Goal: Task Accomplishment & Management: Manage account settings

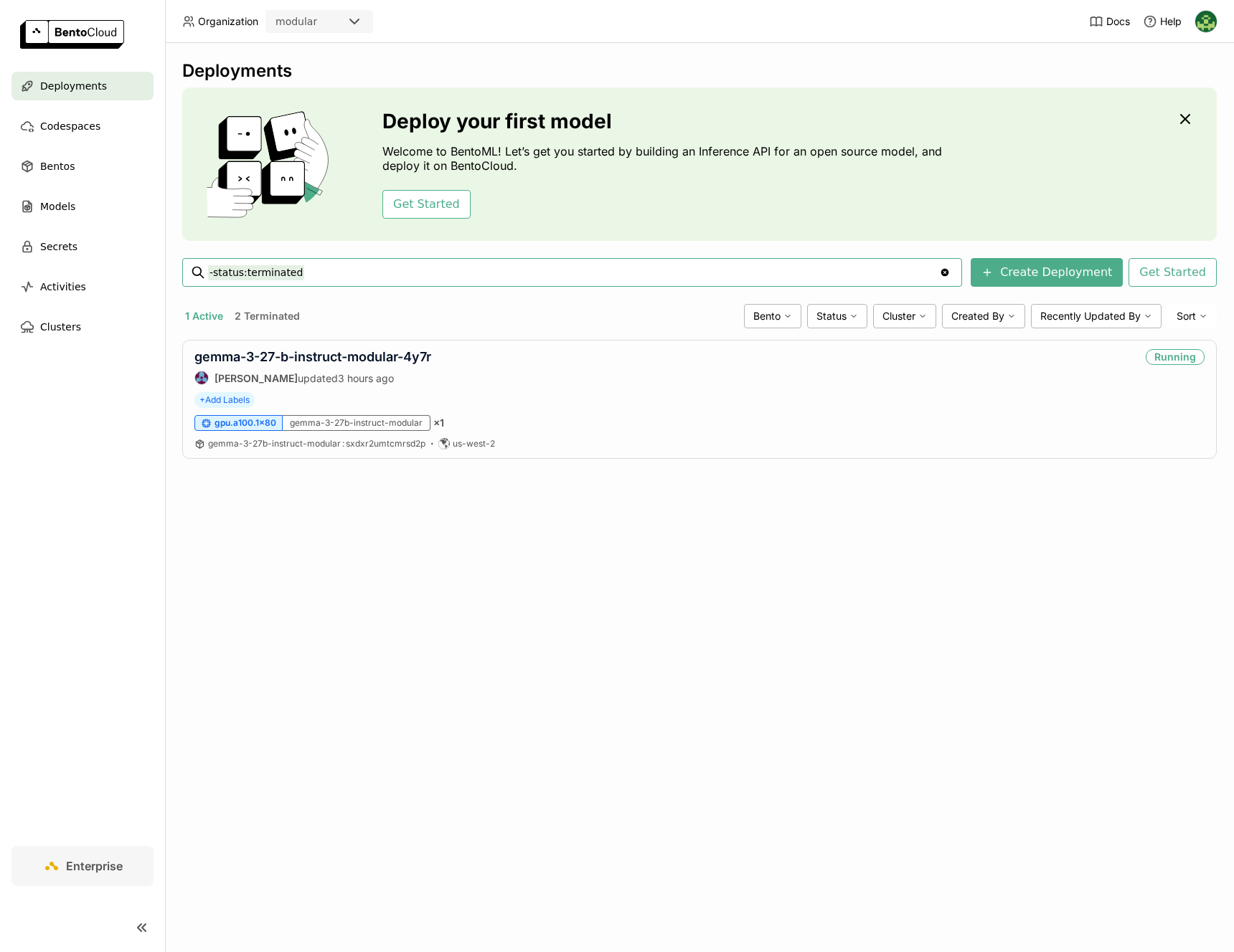
click at [241, 311] on button "2 Terminated" at bounding box center [267, 316] width 71 height 19
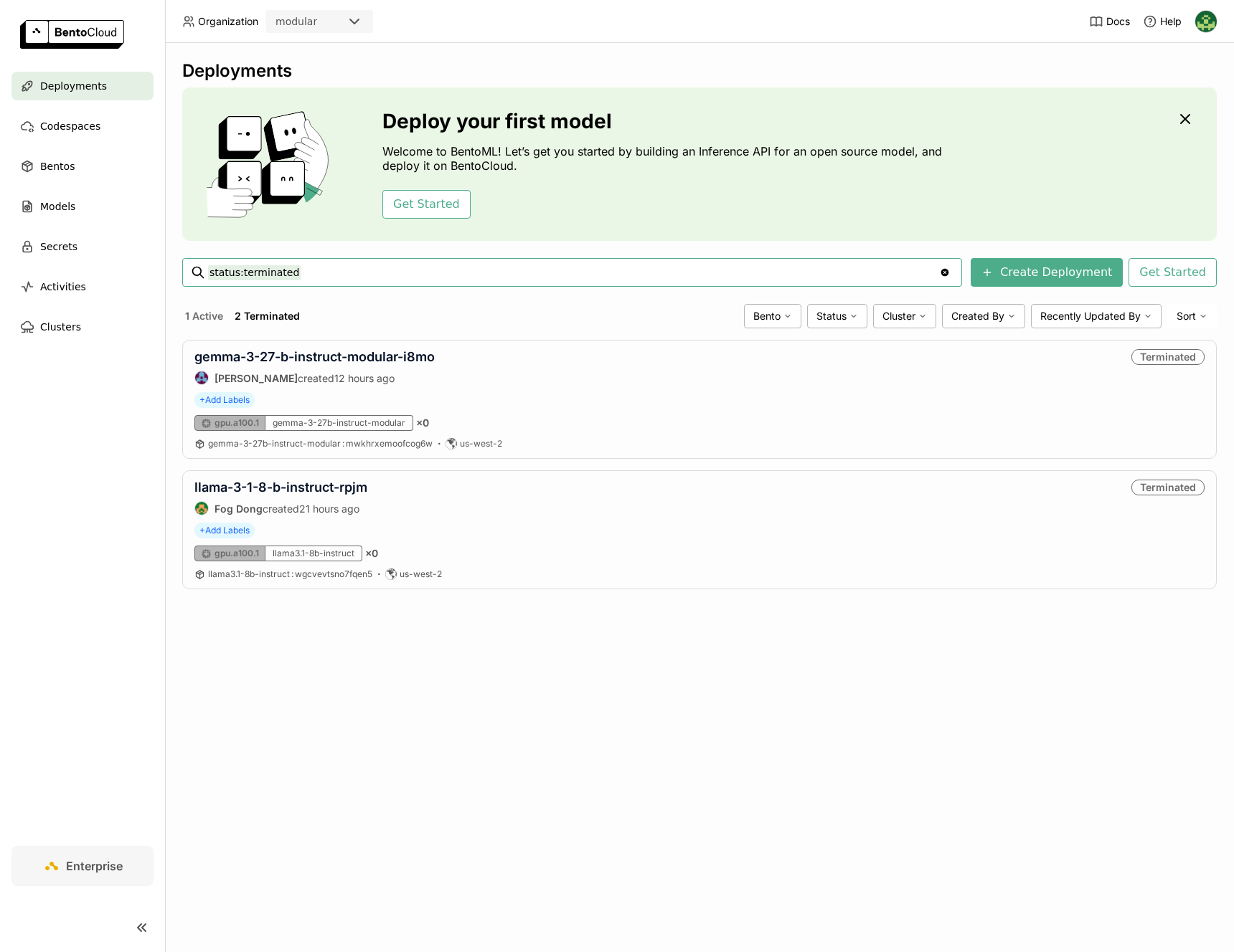
click at [95, 89] on span "Deployments" at bounding box center [73, 86] width 66 height 17
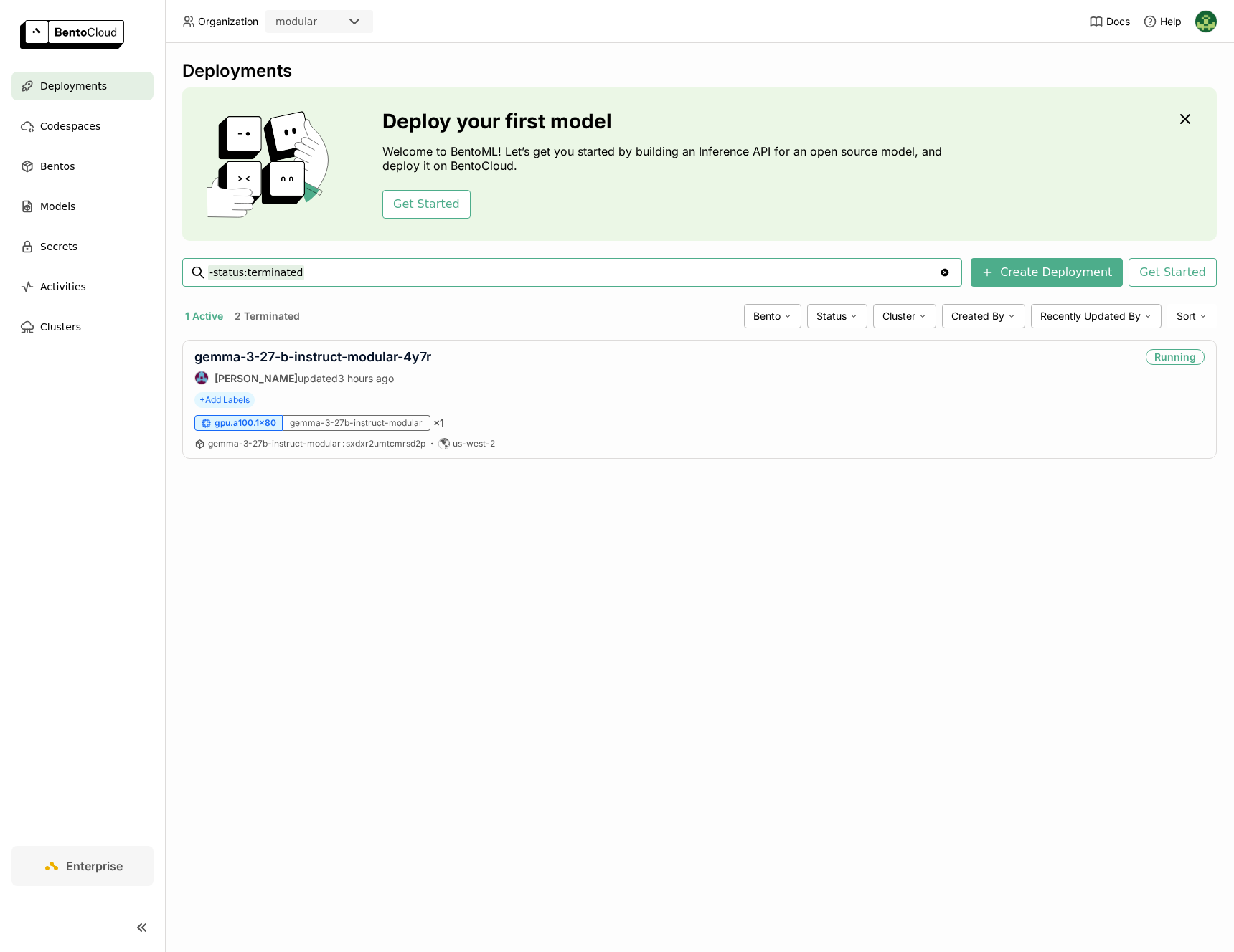
click at [93, 37] on img at bounding box center [72, 35] width 104 height 29
click at [1219, 29] on header "Organization modular Docs Help" at bounding box center [617, 21] width 1234 height 43
click at [1213, 27] on img at bounding box center [1205, 21] width 21 height 21
click at [1164, 56] on span "Members" at bounding box center [1178, 55] width 42 height 13
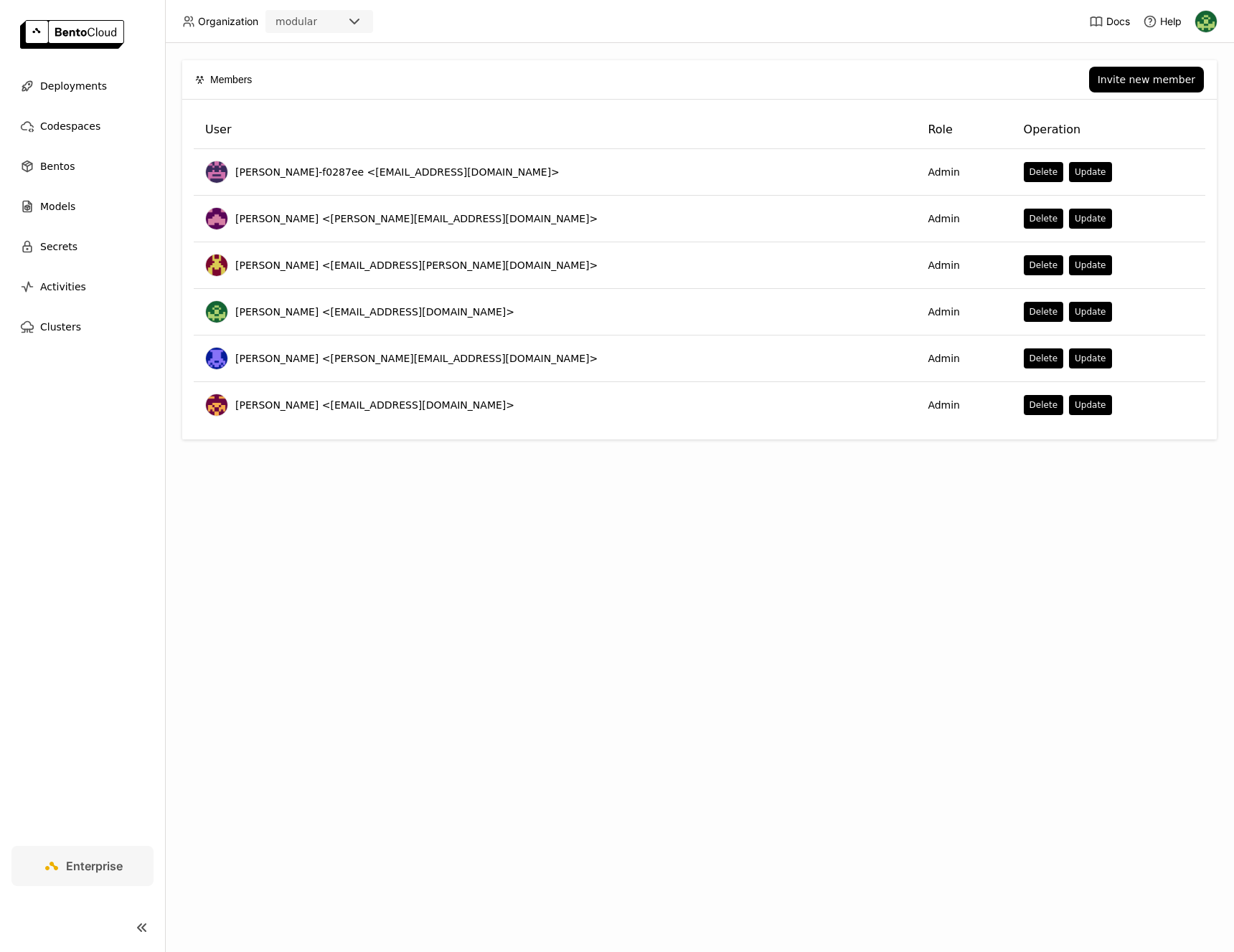
click at [811, 30] on header "Organization modular Docs Help" at bounding box center [617, 21] width 1234 height 43
click at [98, 93] on span "Deployments" at bounding box center [73, 86] width 66 height 17
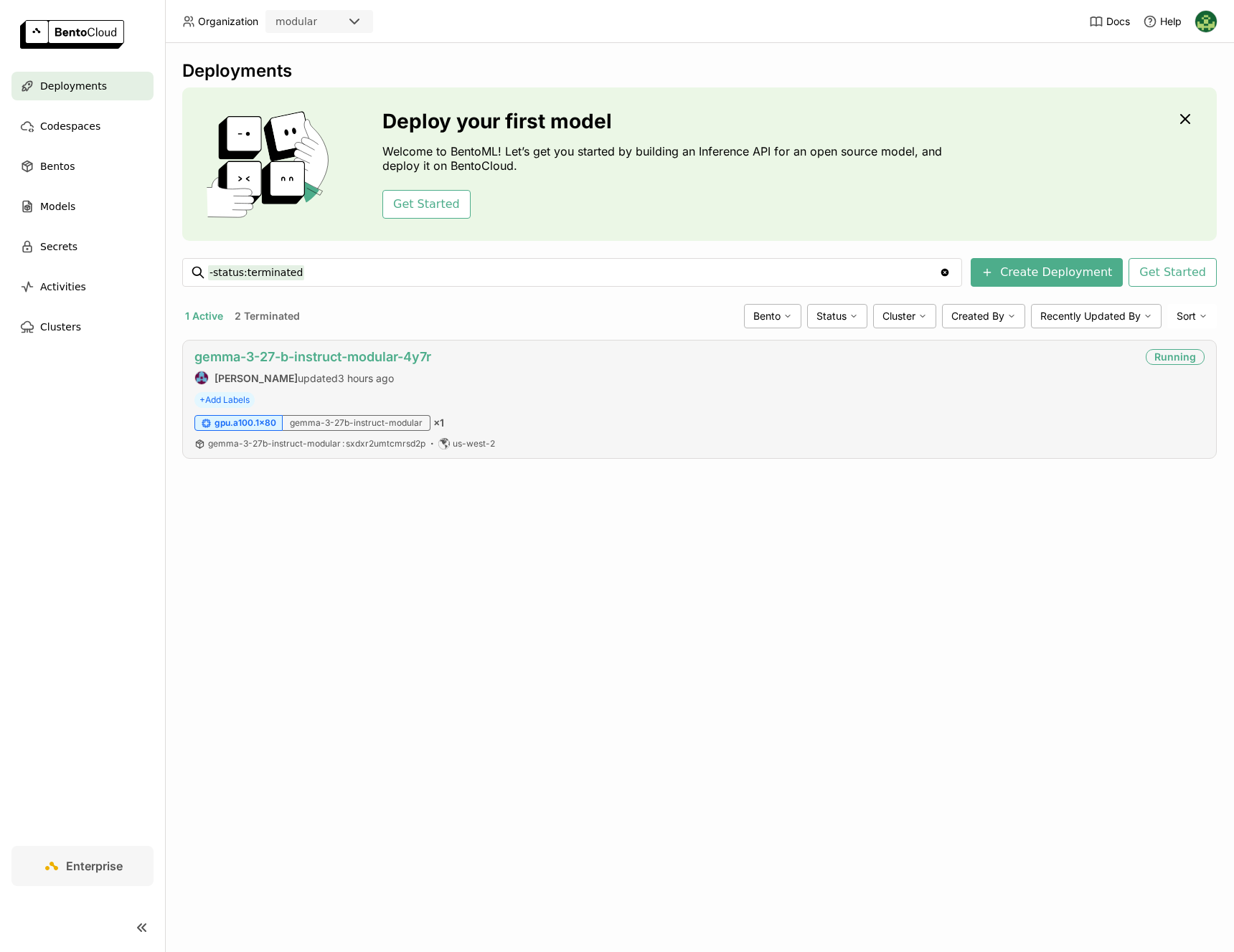
click at [365, 351] on link "gemma-3-27-b-instruct-modular-4y7r" at bounding box center [312, 357] width 236 height 15
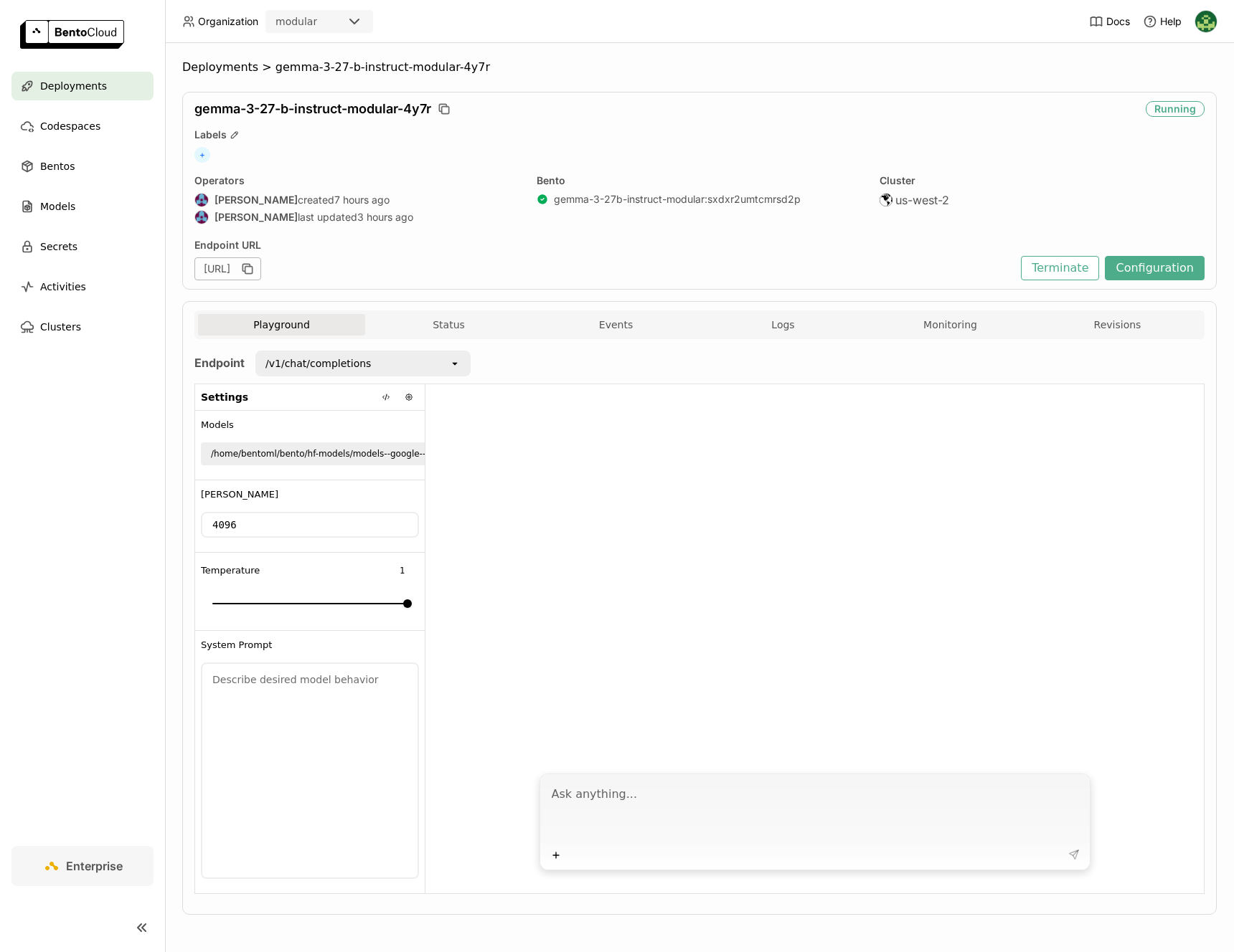
scroll to position [1, 0]
click at [431, 333] on button "Status" at bounding box center [448, 324] width 167 height 21
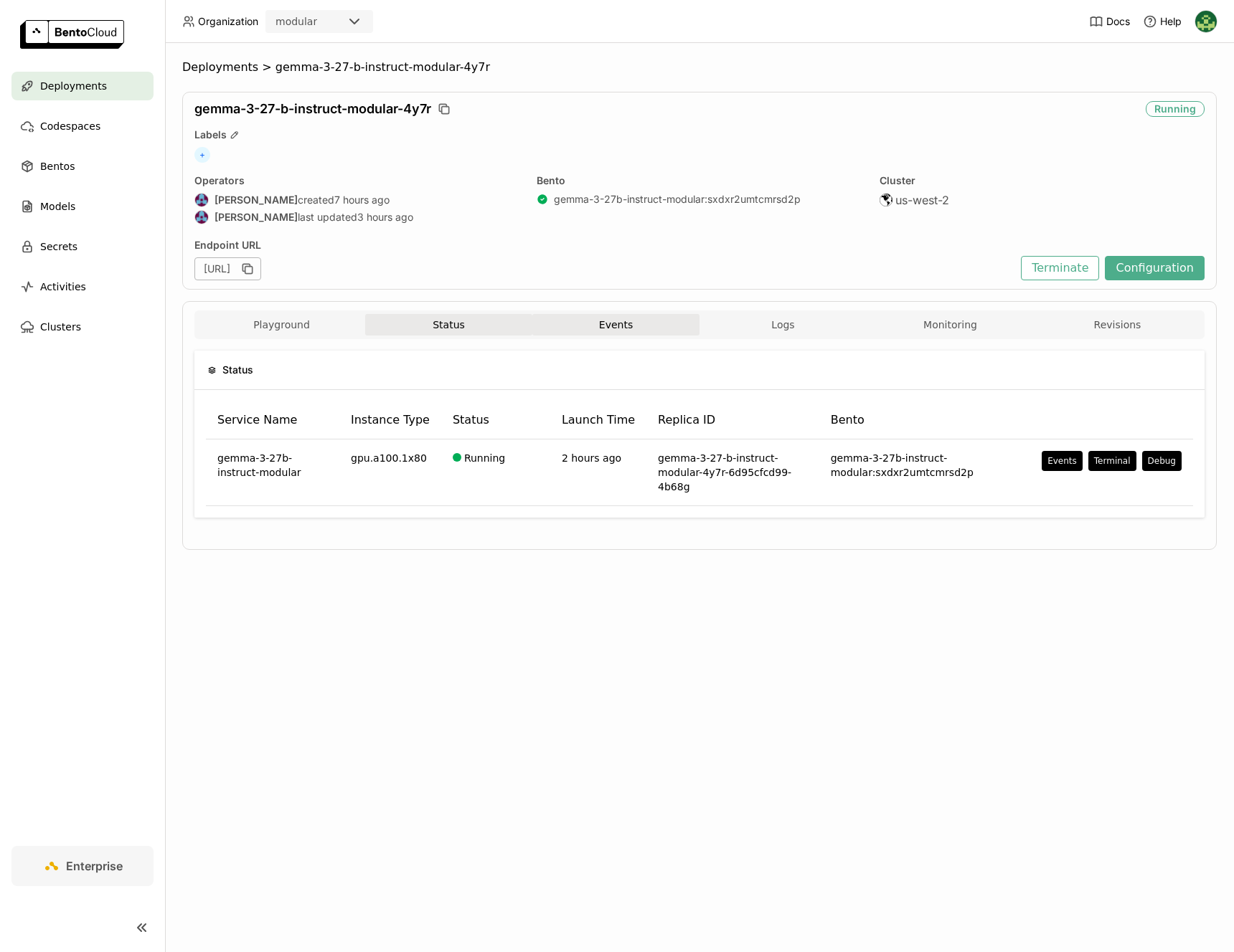
click at [625, 327] on button "Events" at bounding box center [615, 325] width 167 height 21
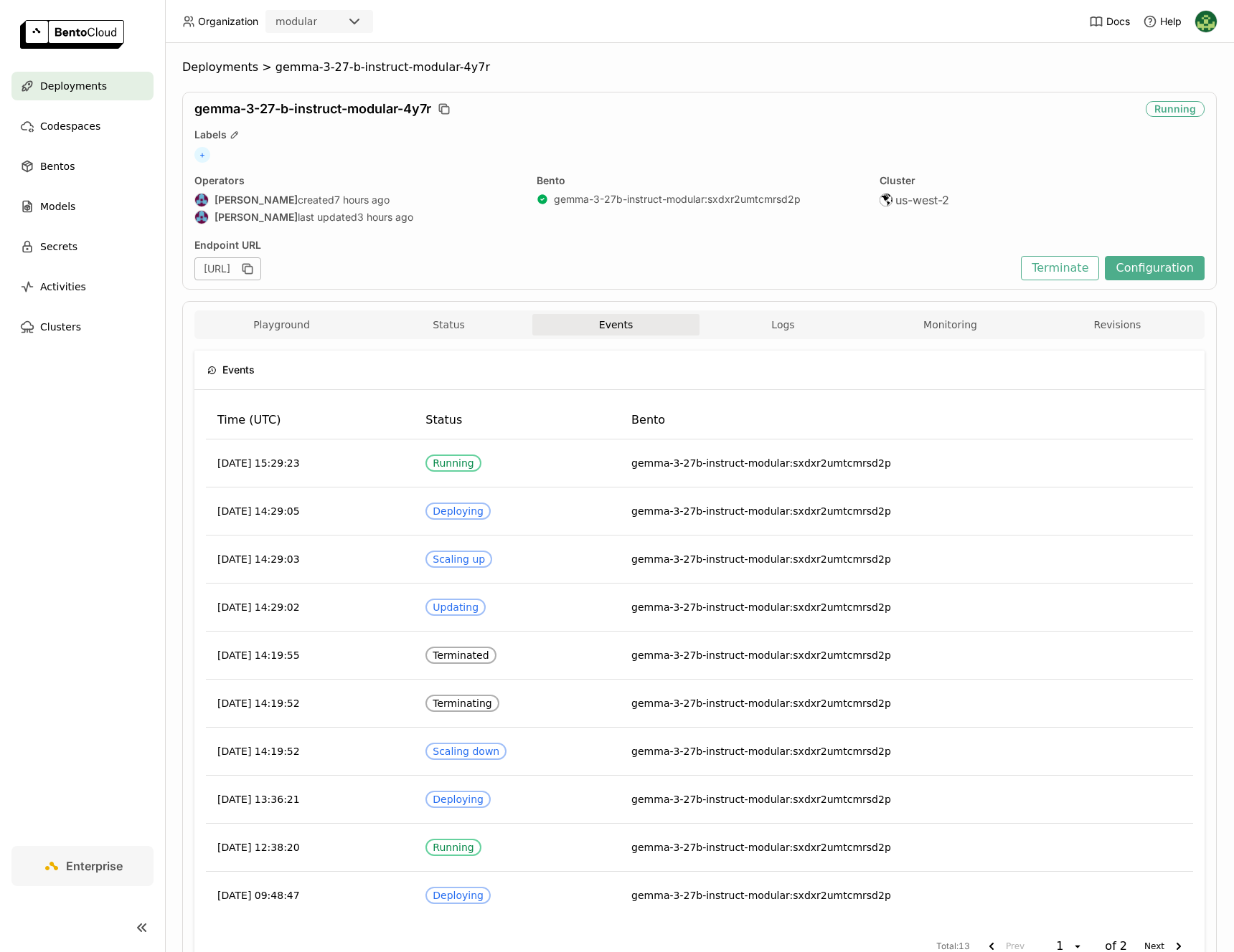
click at [792, 336] on div "Playground Status Events Logs Monitoring Revisions" at bounding box center [699, 326] width 1003 height 25
click at [794, 326] on button "Logs" at bounding box center [782, 325] width 167 height 21
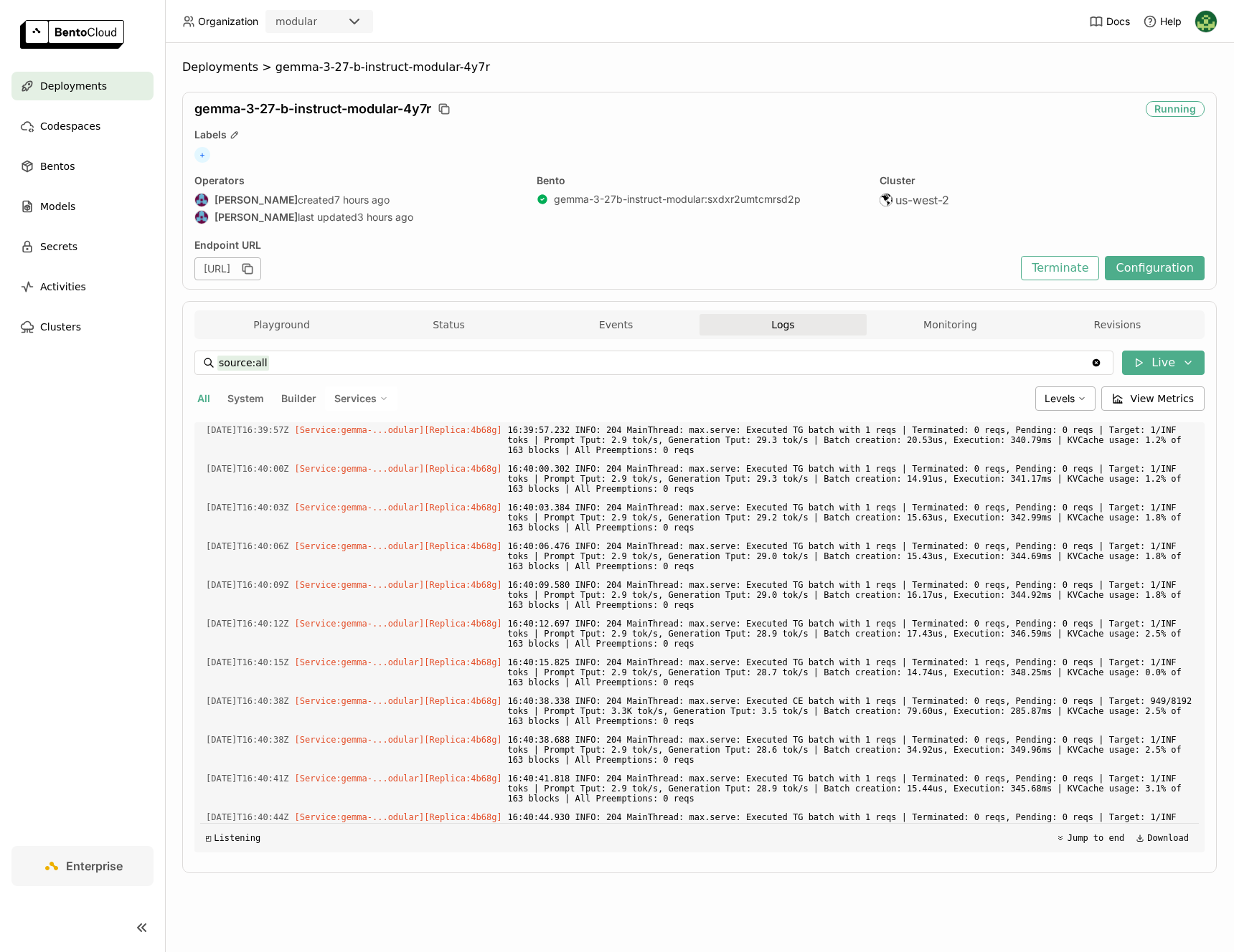
scroll to position [5298, 0]
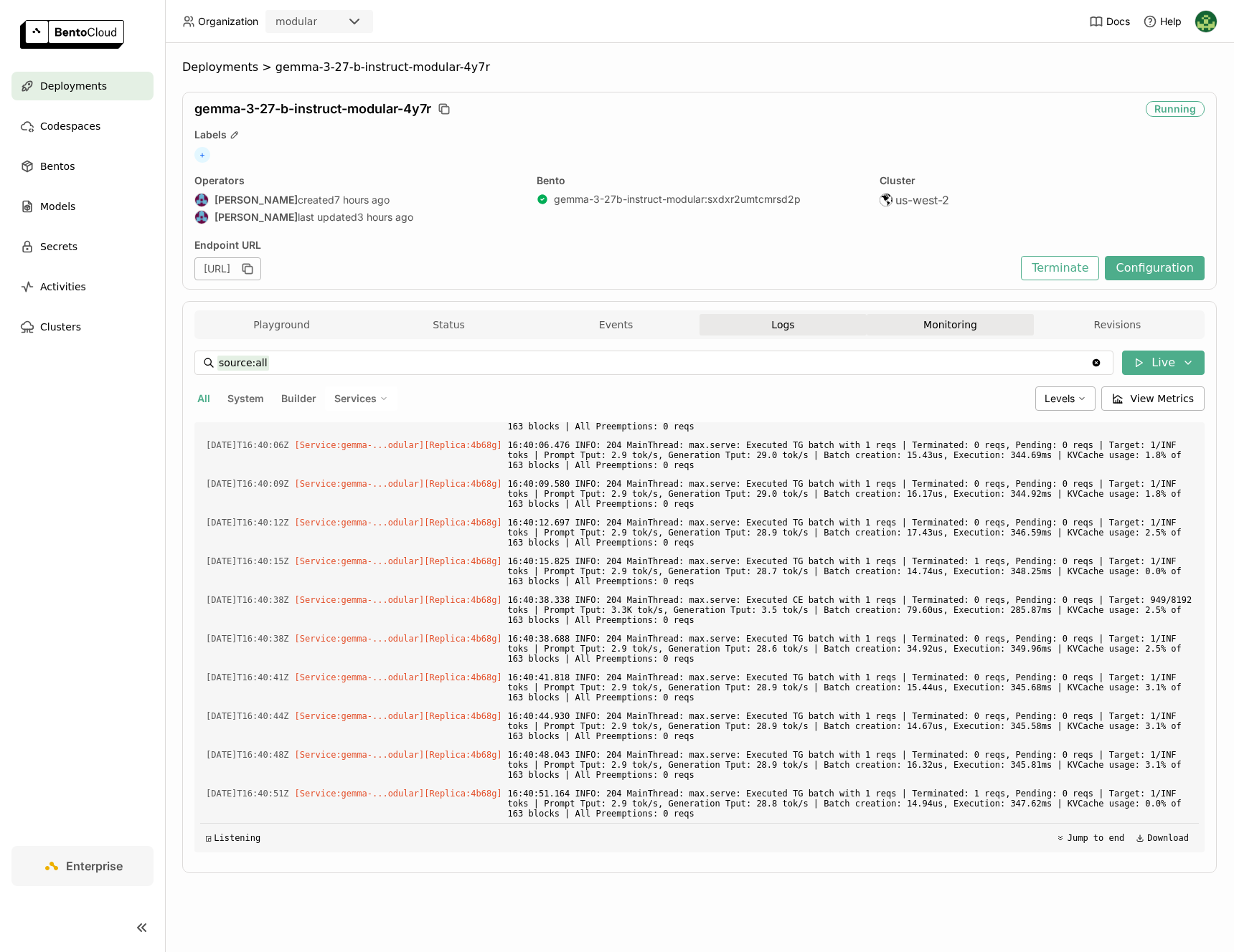
click at [948, 335] on button "Monitoring" at bounding box center [949, 325] width 167 height 21
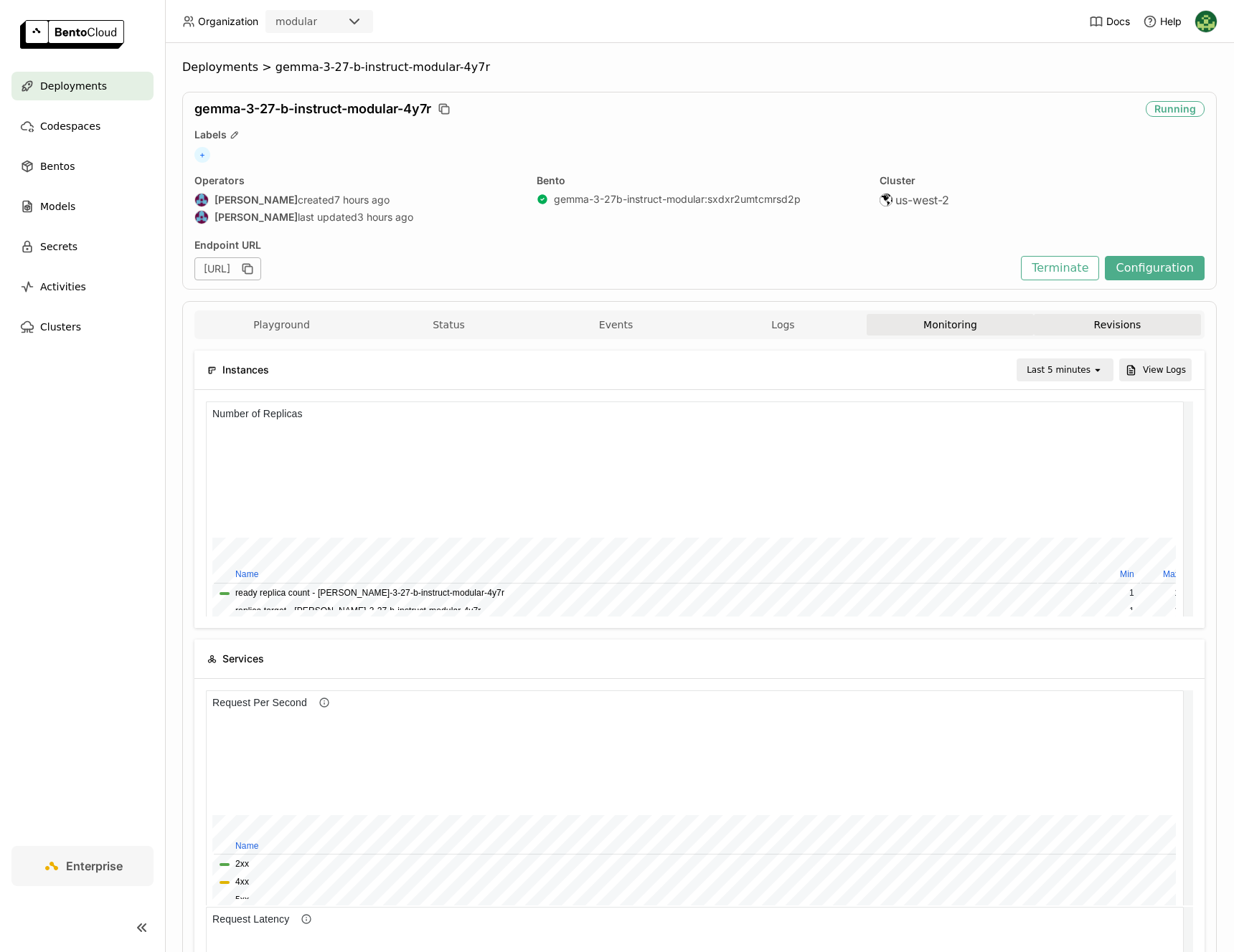
click at [1114, 331] on button "Revisions" at bounding box center [1117, 325] width 167 height 21
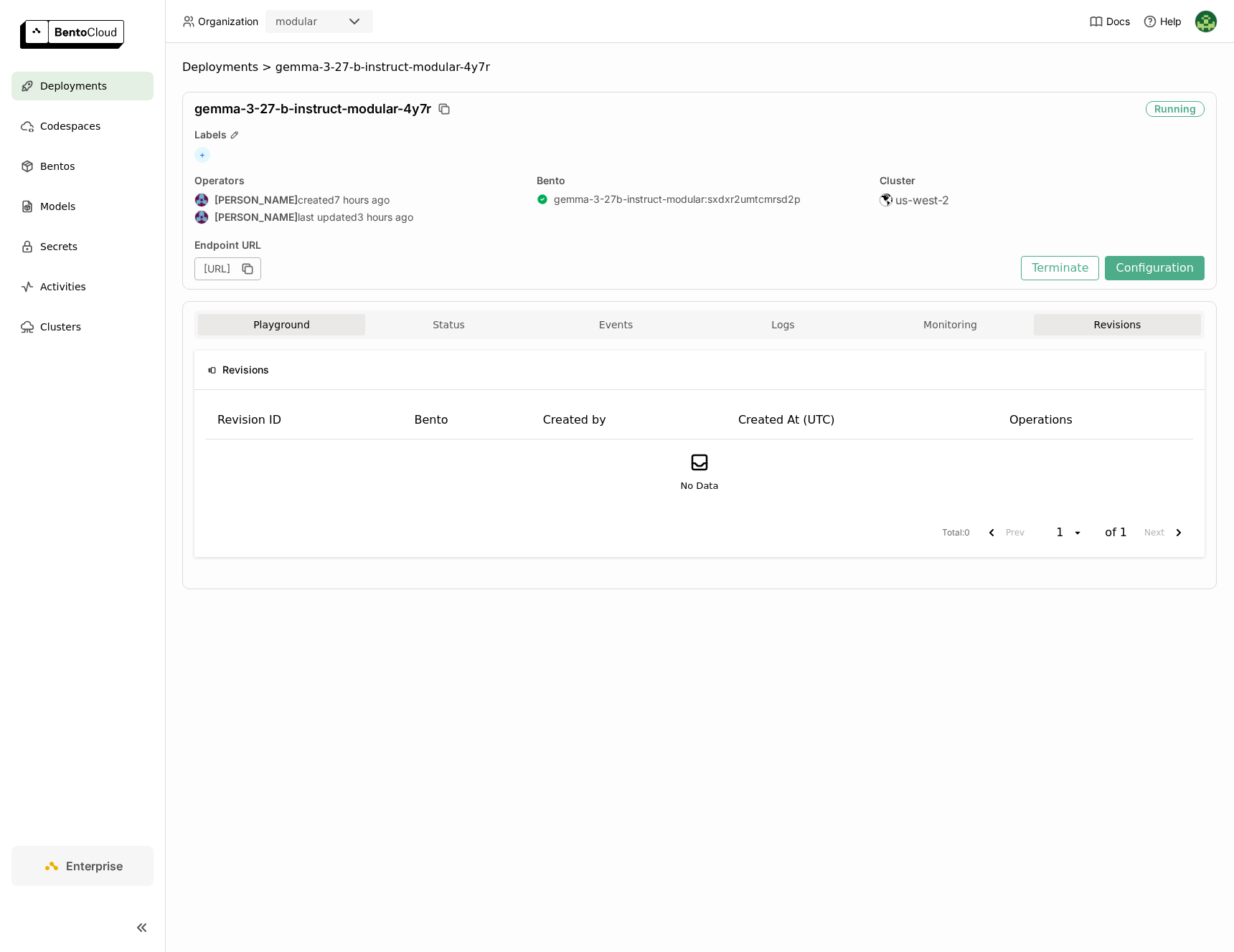
click at [310, 319] on button "Playground" at bounding box center [281, 325] width 167 height 21
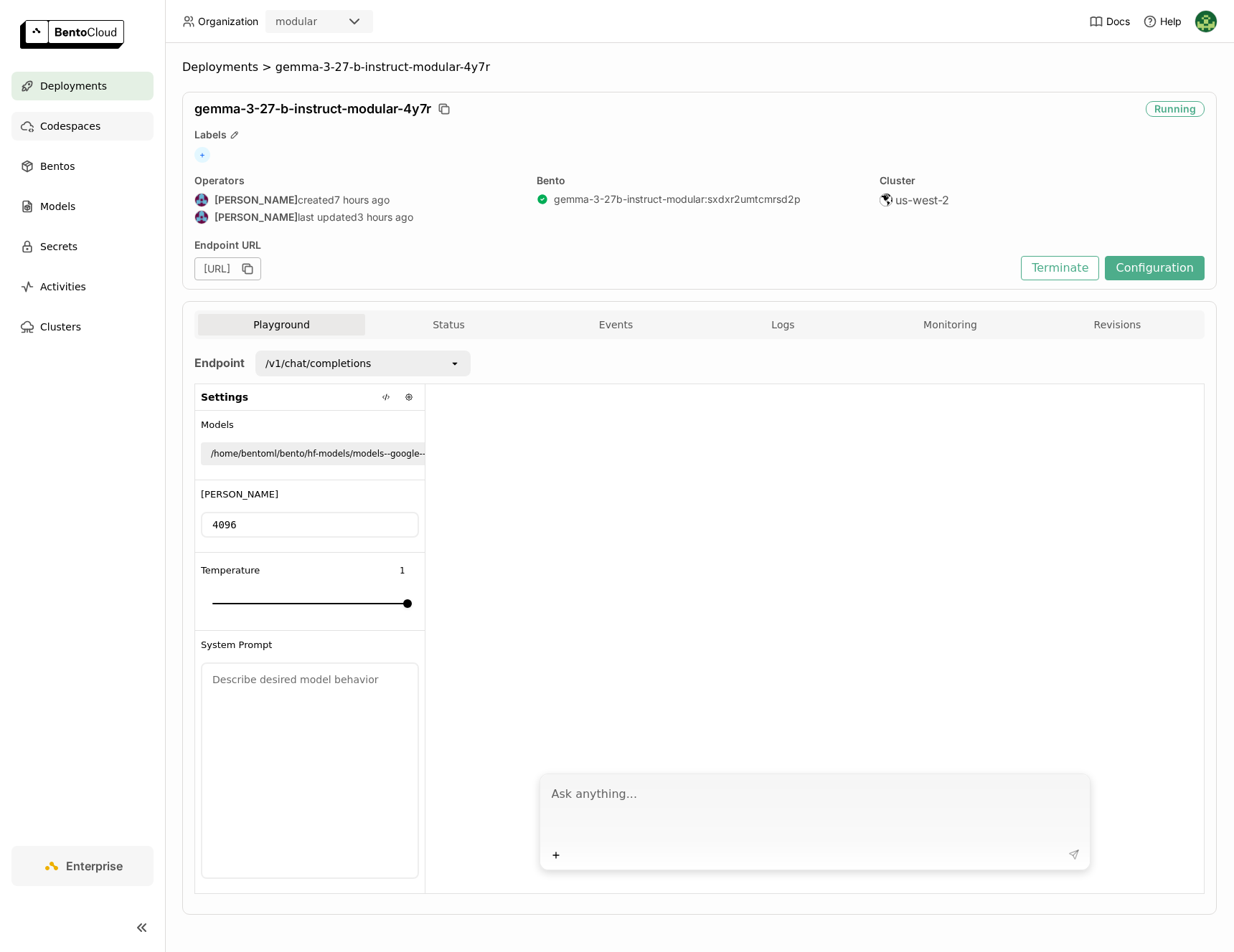
click at [96, 130] on span "Codespaces" at bounding box center [70, 126] width 60 height 17
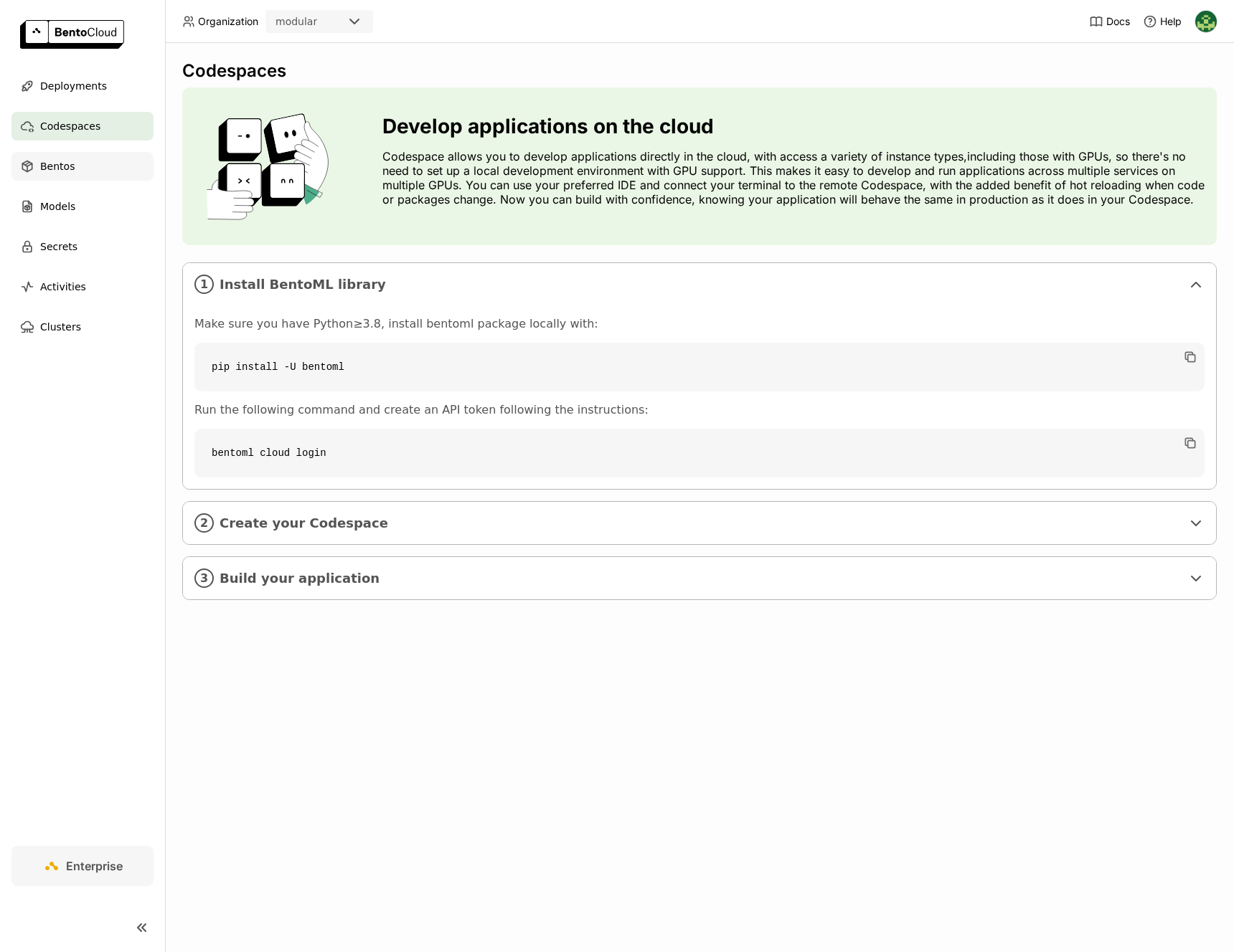
click at [86, 162] on div "Bentos" at bounding box center [82, 166] width 142 height 29
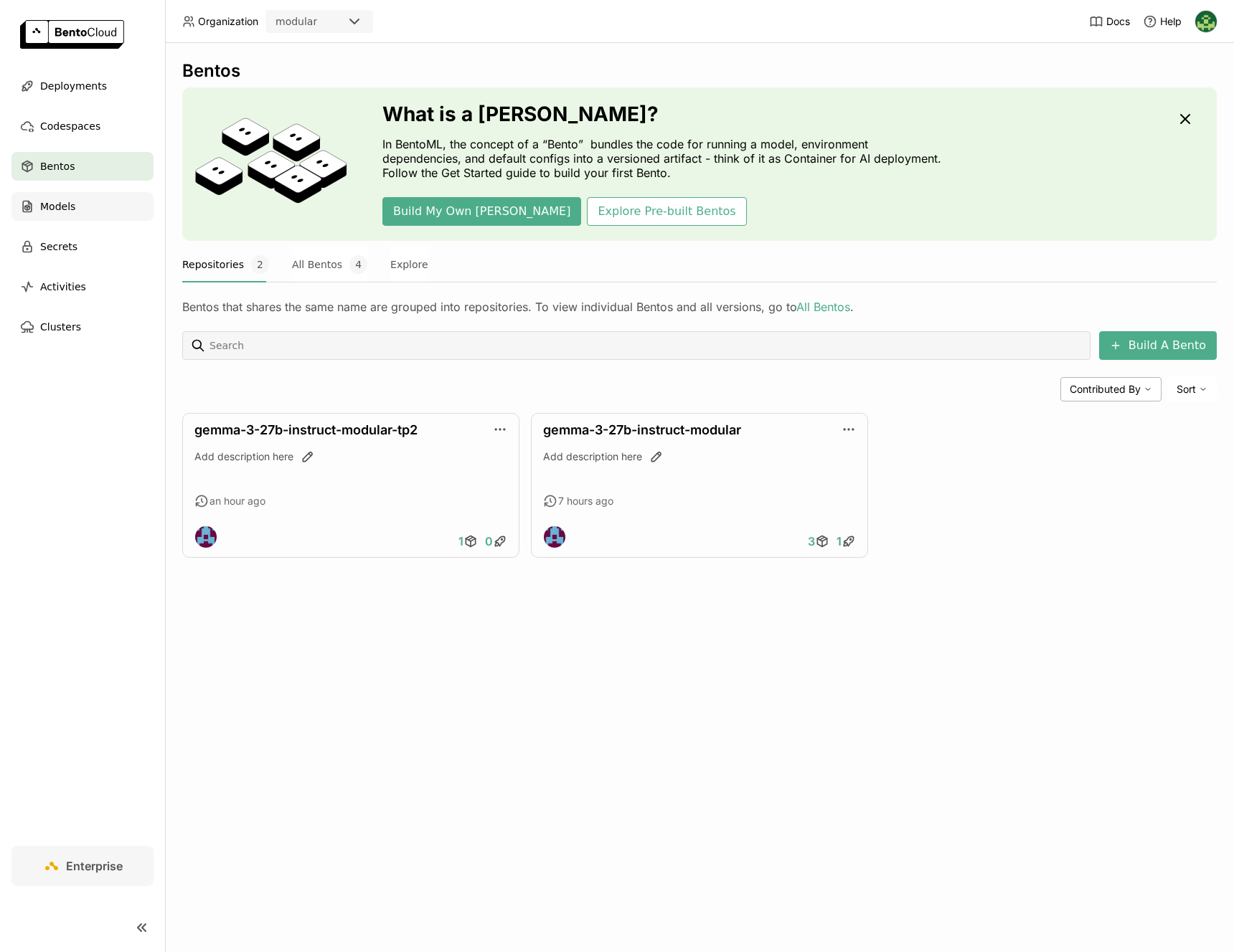
click at [91, 199] on div "Models" at bounding box center [82, 207] width 142 height 29
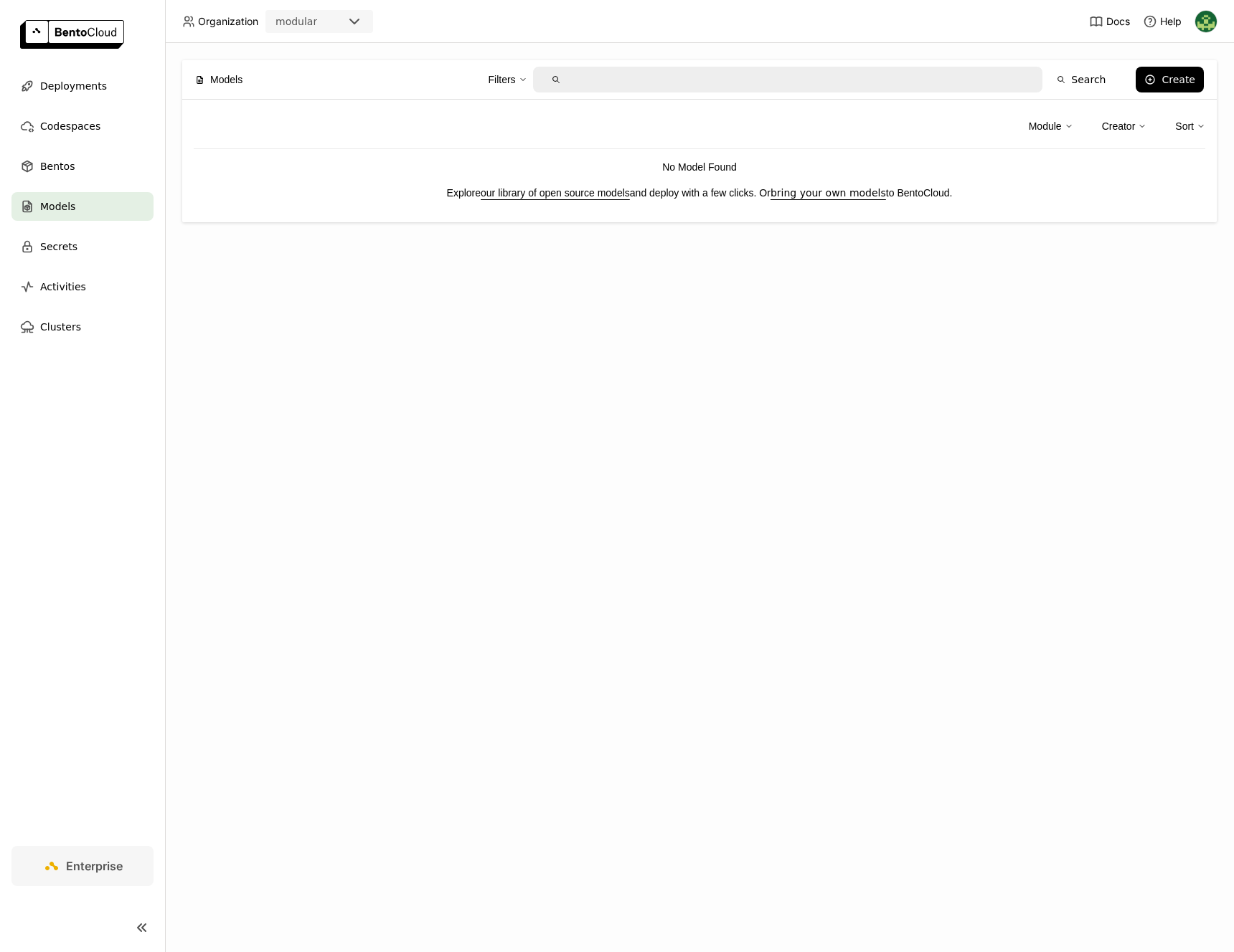
click at [85, 230] on ul "Deployments Codespaces Bentos Models Secrets Activities Clusters" at bounding box center [82, 206] width 165 height 270
click at [80, 255] on div "Secrets" at bounding box center [82, 247] width 142 height 29
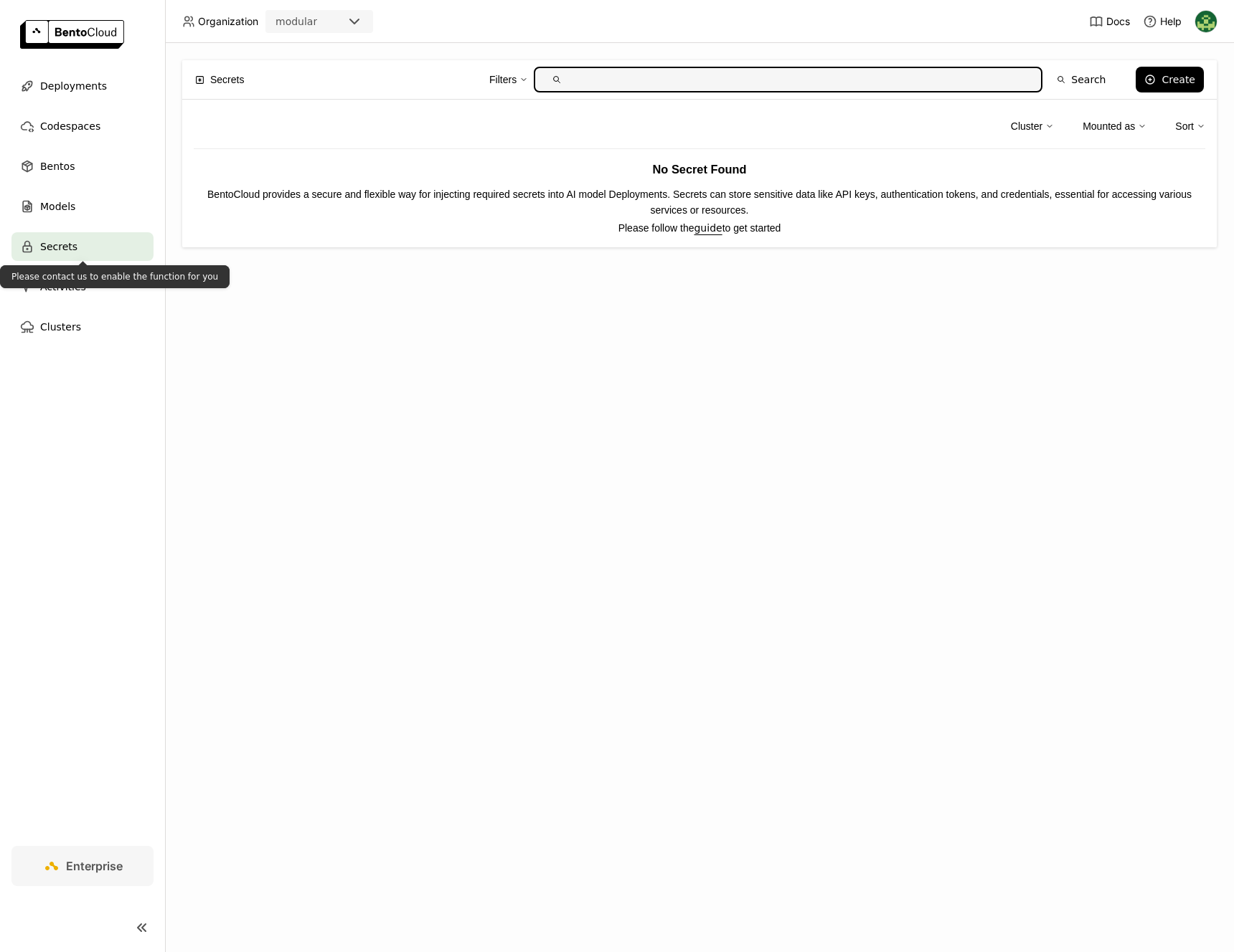
click at [75, 280] on div "Please contact us to enable the function for you" at bounding box center [115, 276] width 230 height 23
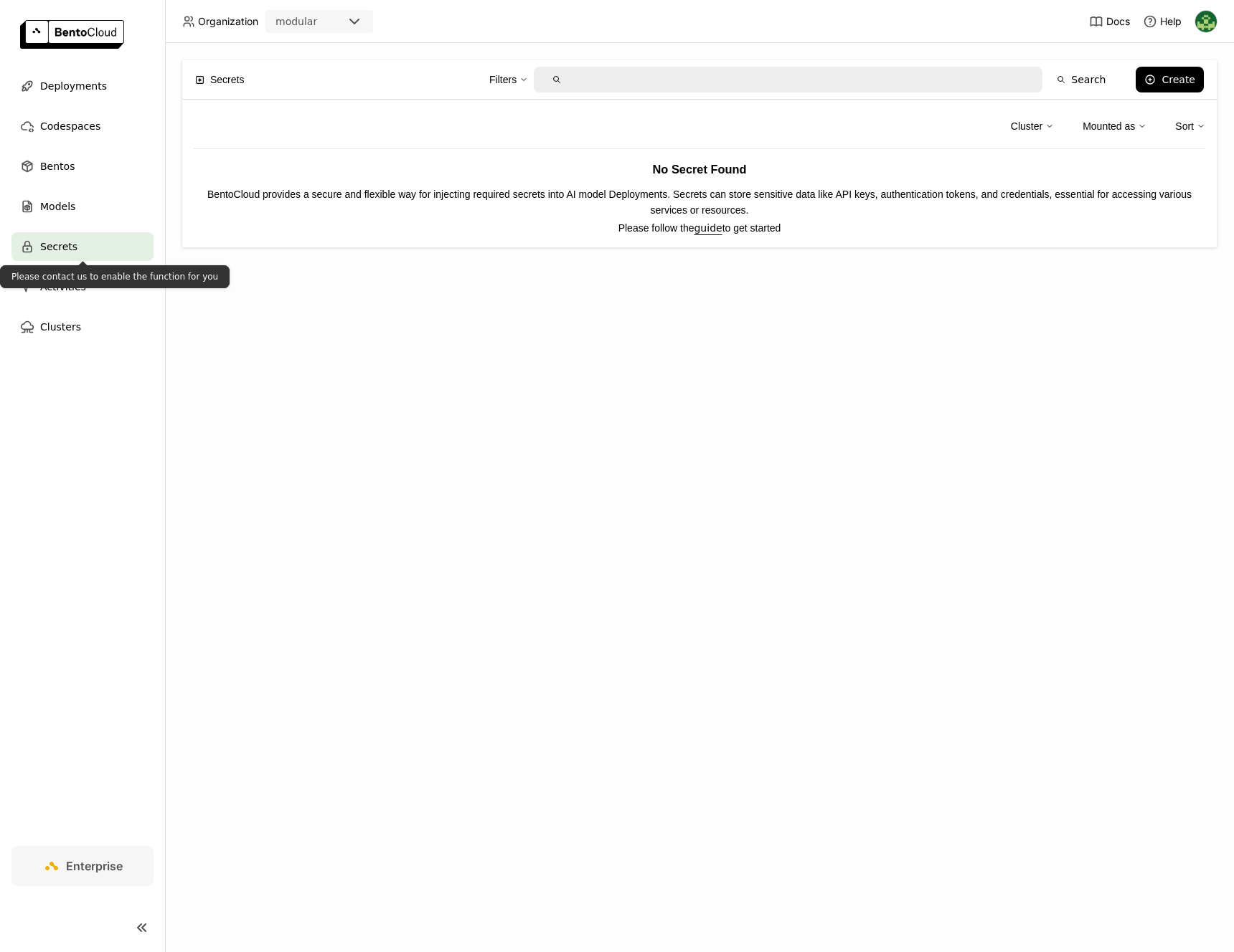
click at [75, 285] on div "Please contact us to enable the function for you" at bounding box center [115, 276] width 230 height 23
click at [84, 292] on div "Activities" at bounding box center [82, 287] width 142 height 29
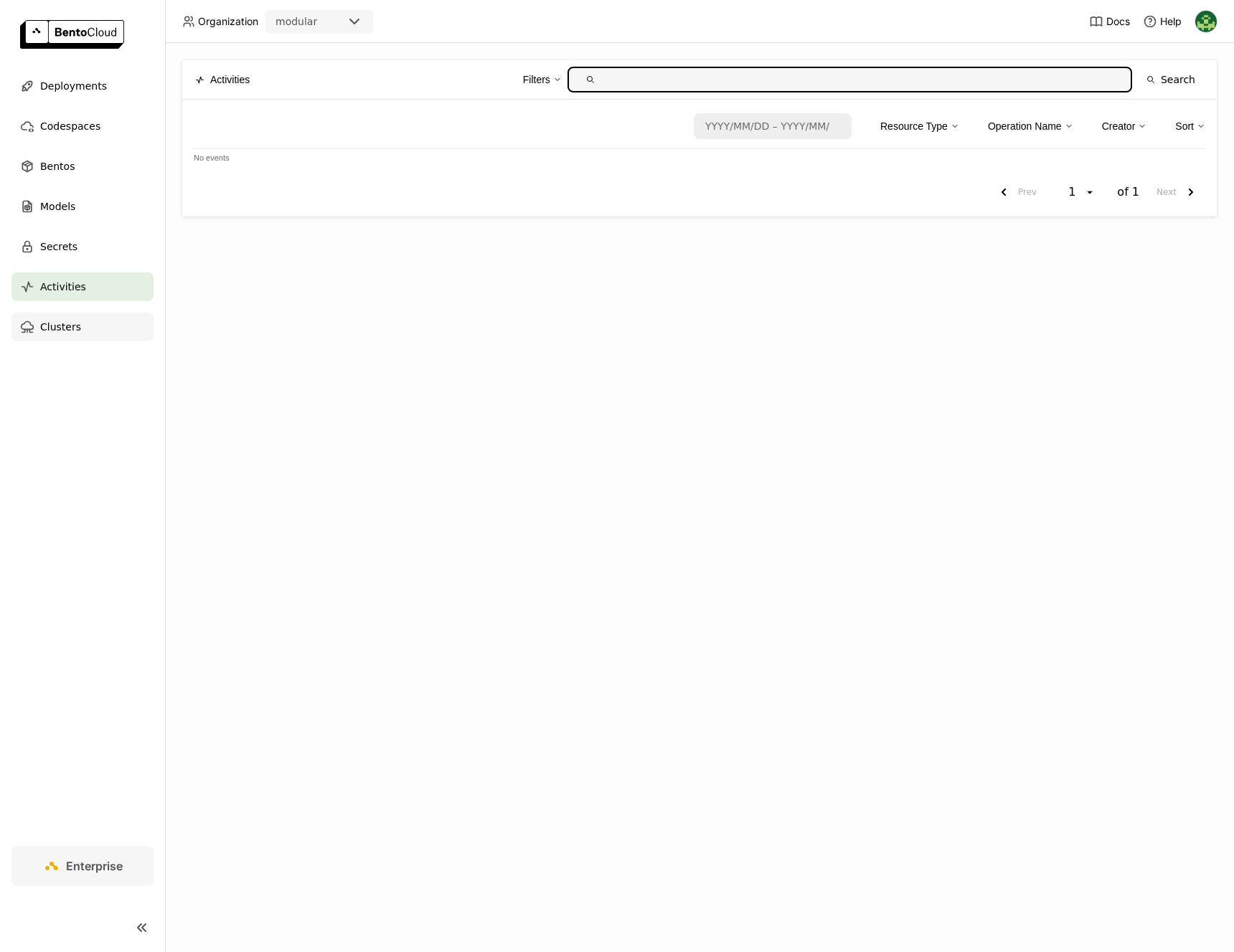
click at [89, 329] on div "Clusters" at bounding box center [82, 327] width 142 height 29
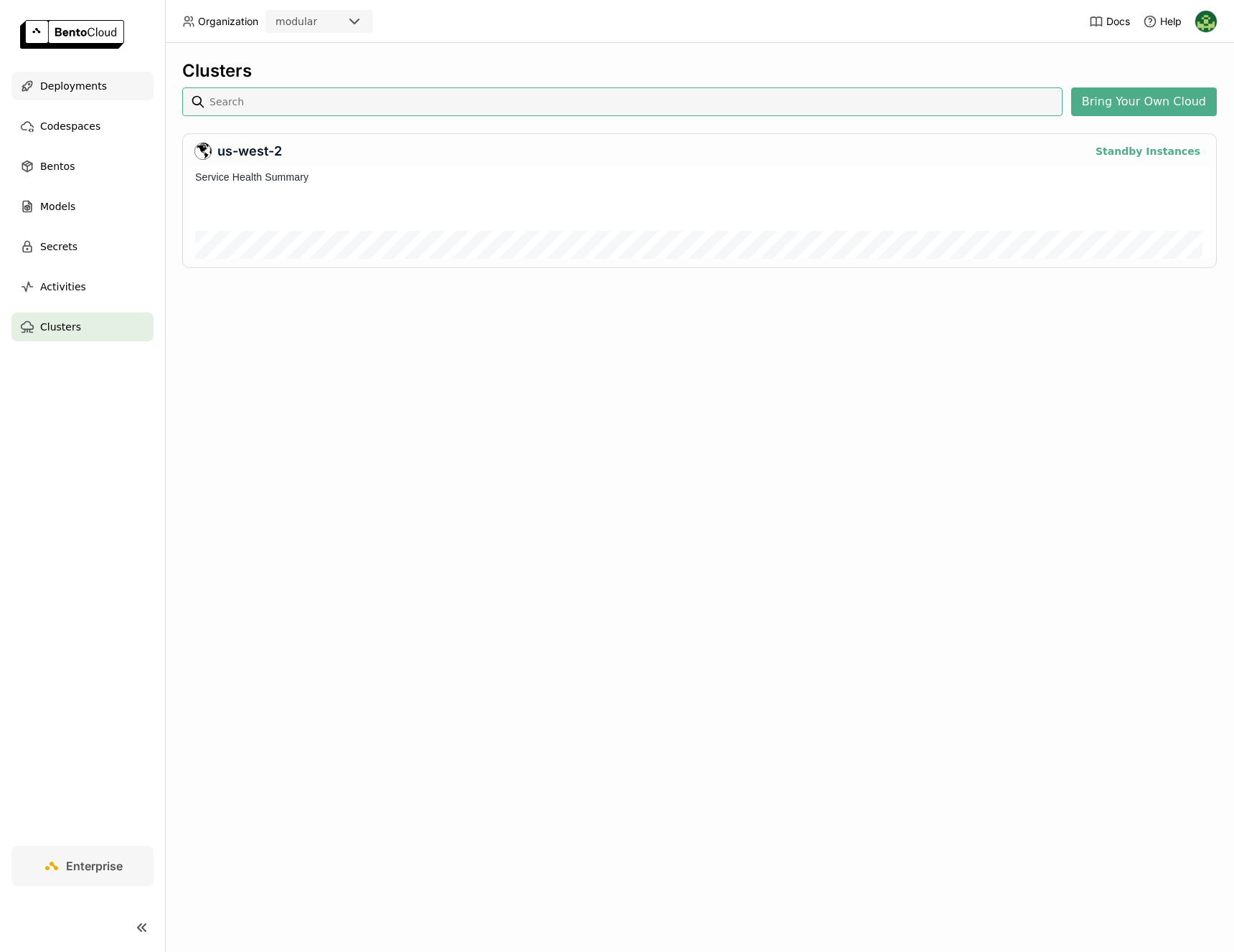
click at [77, 80] on span "Deployments" at bounding box center [73, 86] width 66 height 17
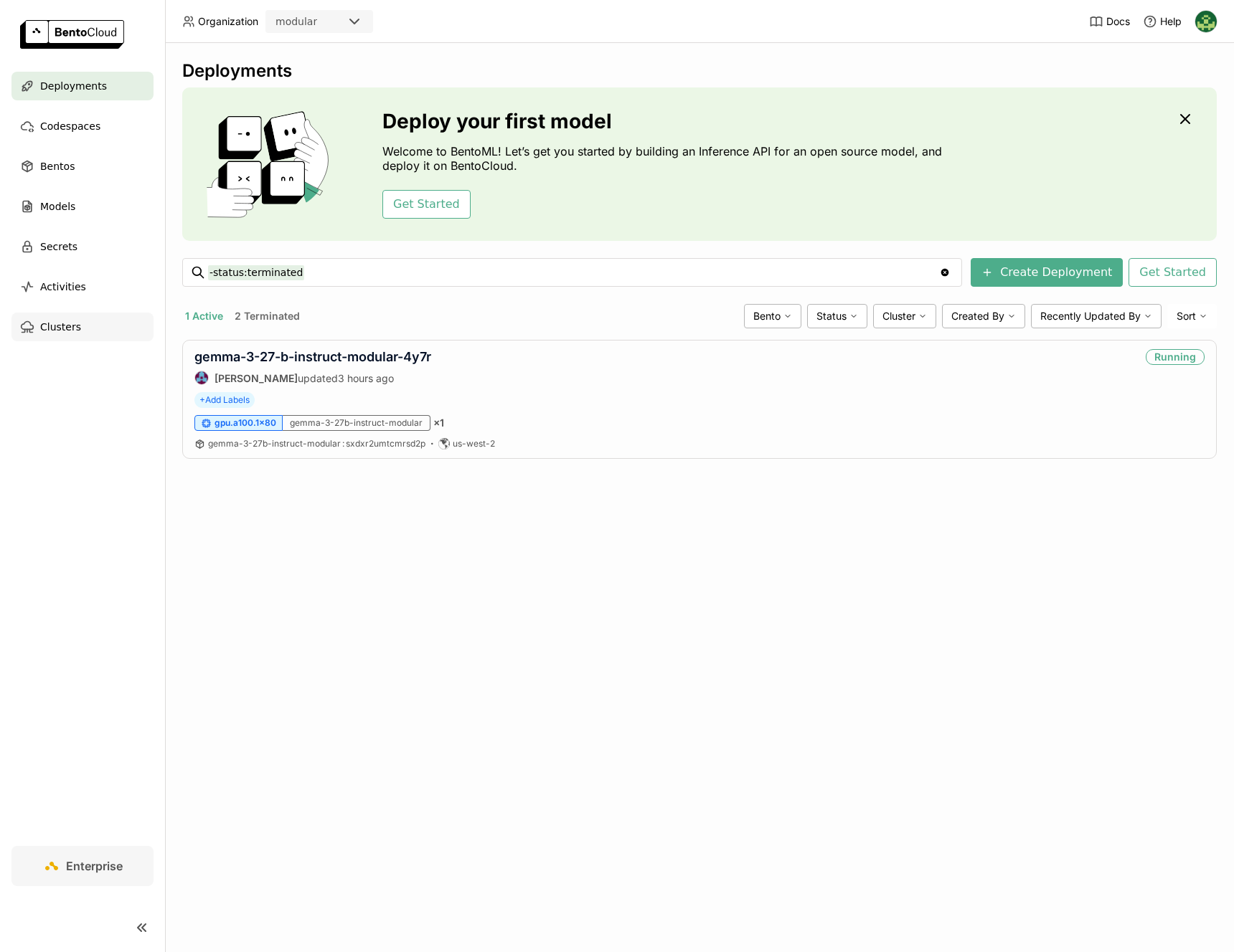
click at [48, 332] on span "Clusters" at bounding box center [60, 327] width 41 height 17
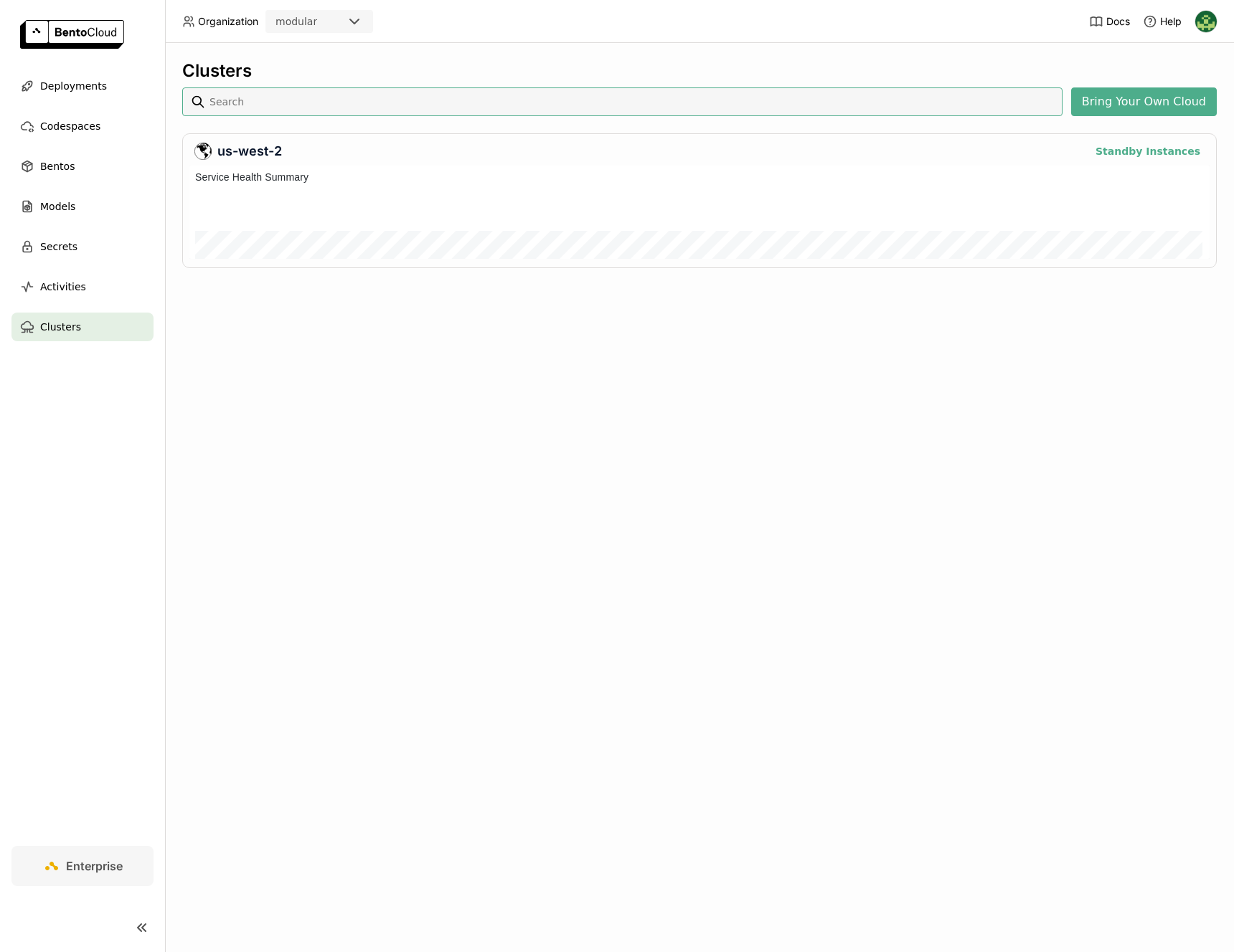
scroll to position [88, 1014]
click at [107, 297] on div "Activities" at bounding box center [82, 287] width 142 height 29
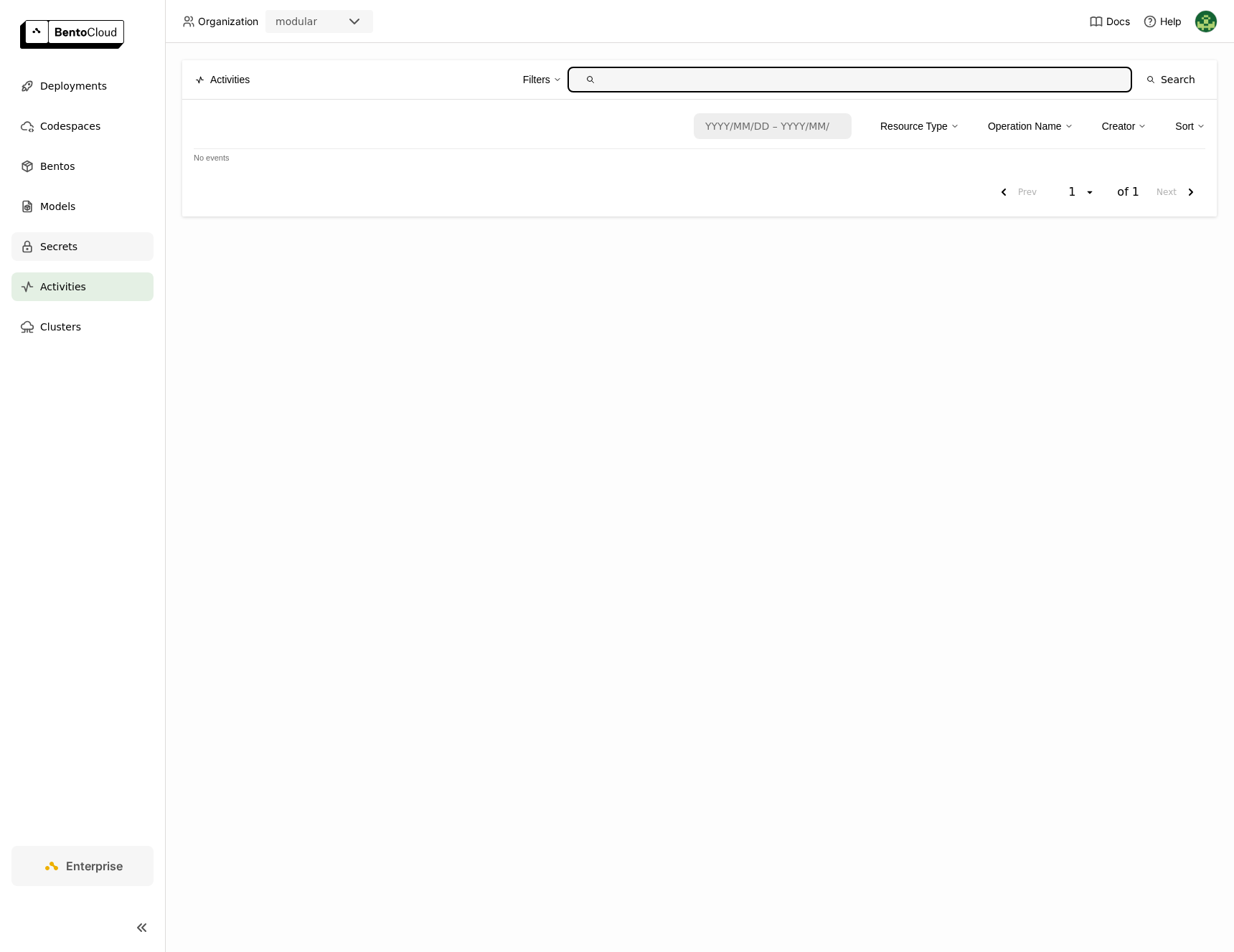
click at [106, 251] on div "Secrets" at bounding box center [82, 247] width 142 height 29
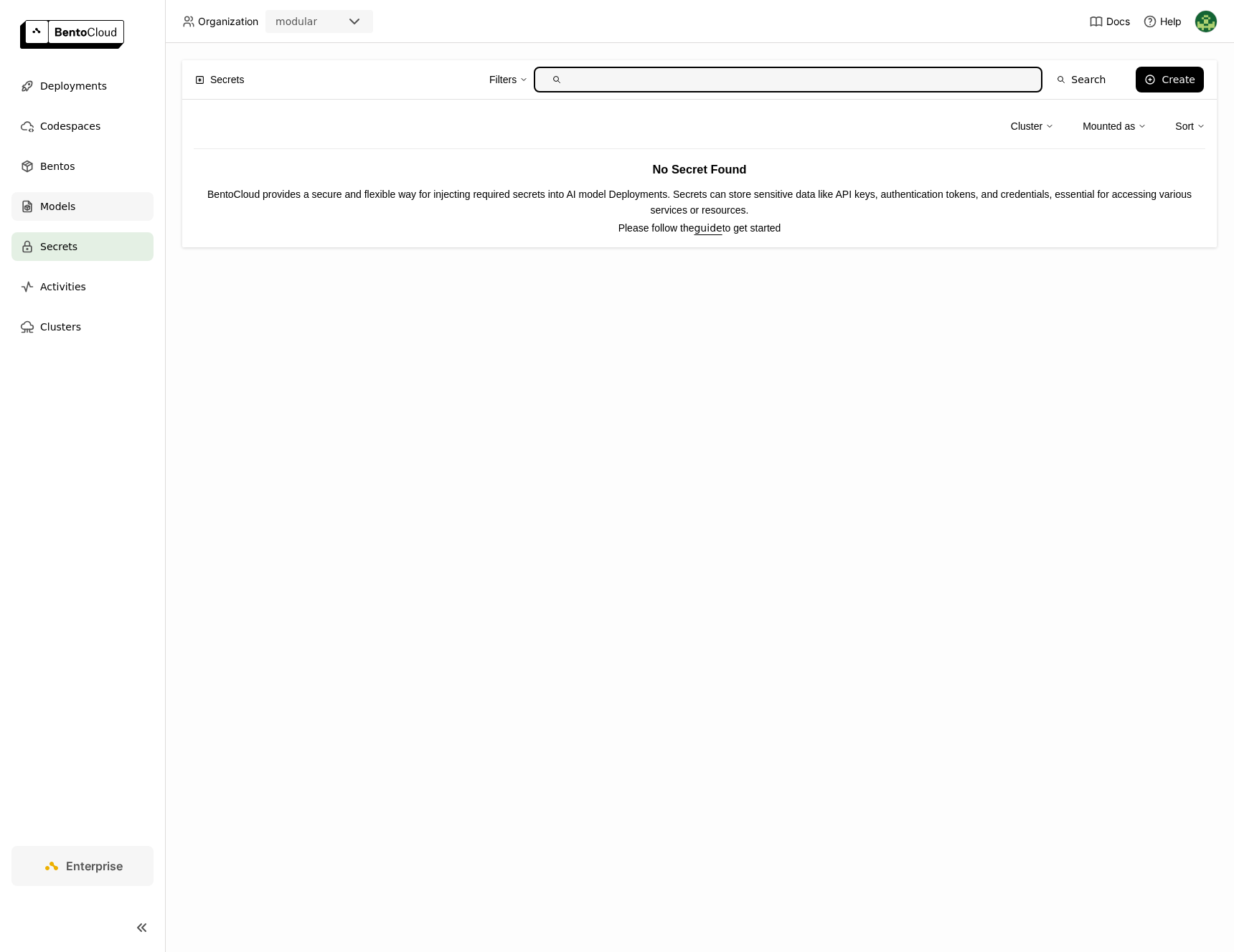
click at [103, 210] on div "Models" at bounding box center [82, 207] width 142 height 29
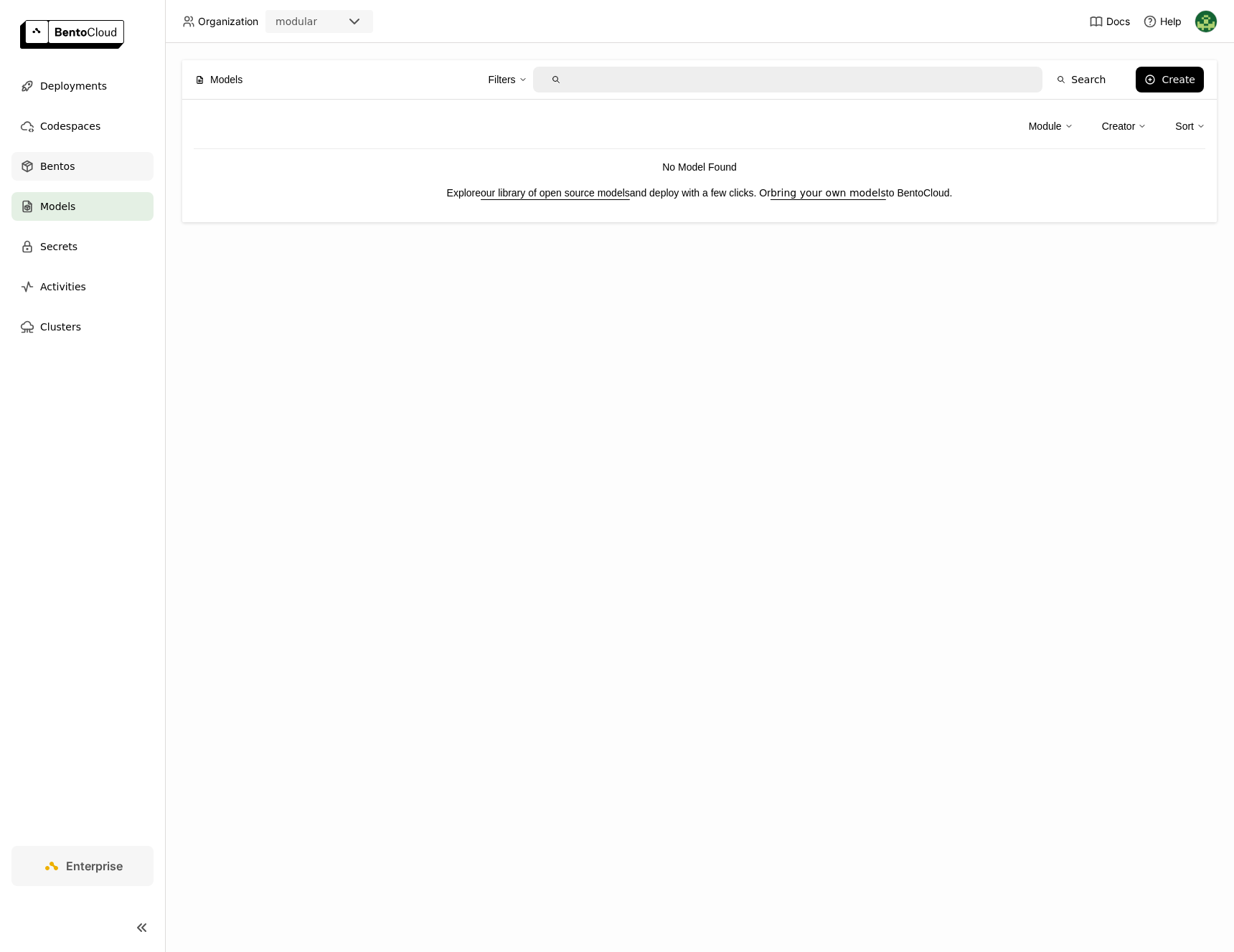
click at [100, 165] on div "Bentos" at bounding box center [82, 166] width 142 height 29
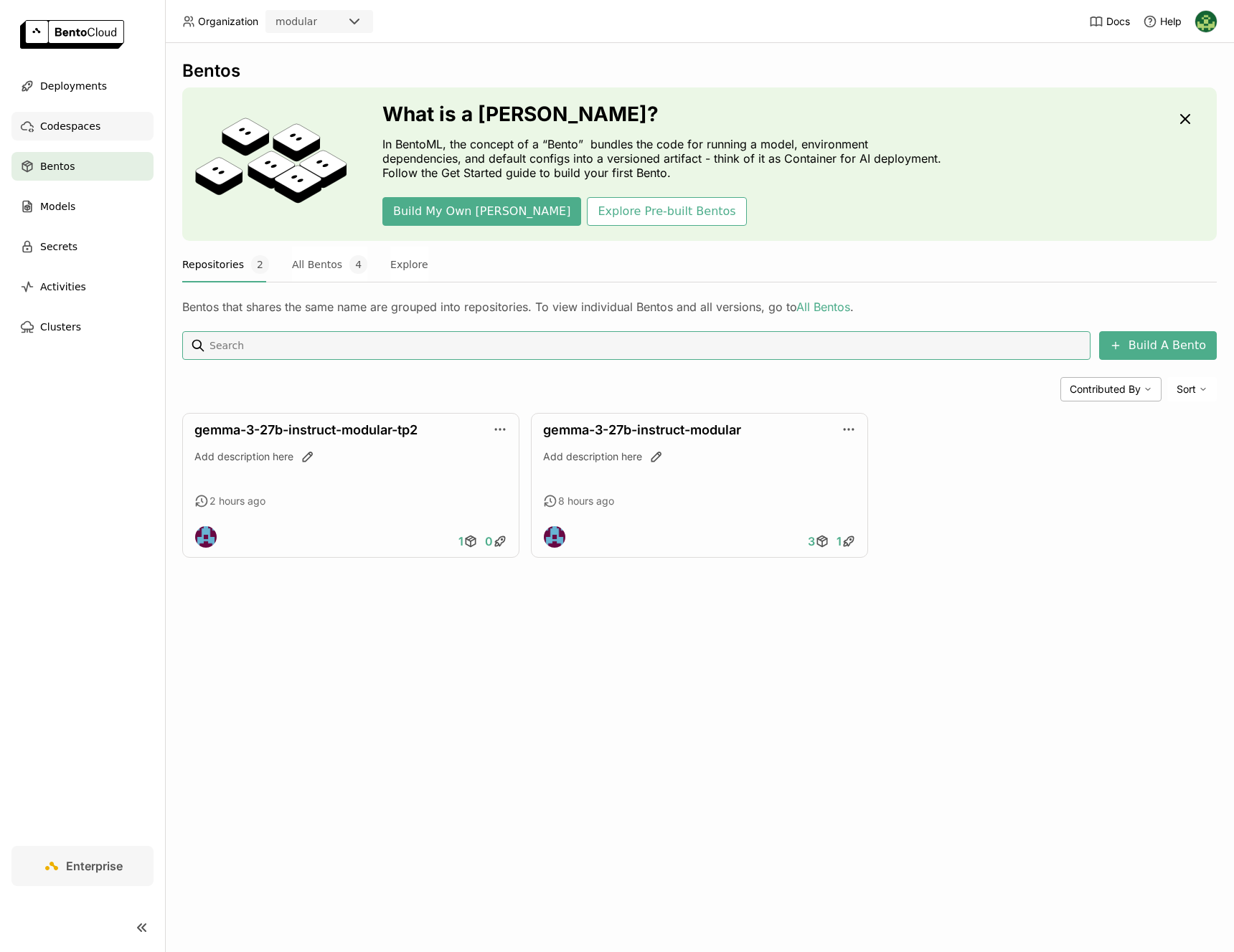
click at [107, 137] on div "Codespaces" at bounding box center [82, 126] width 142 height 29
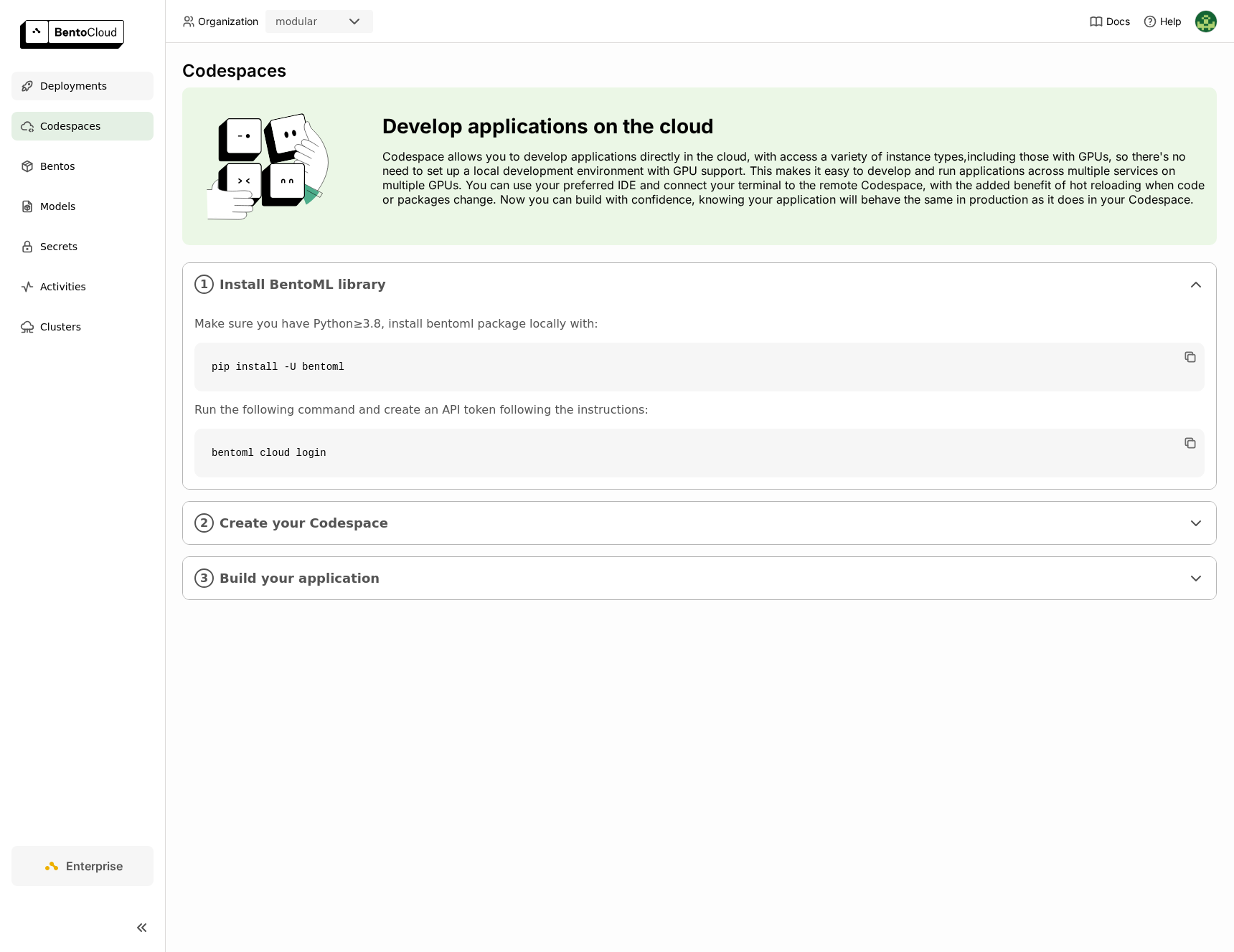
click at [110, 94] on div "Deployments" at bounding box center [82, 86] width 142 height 29
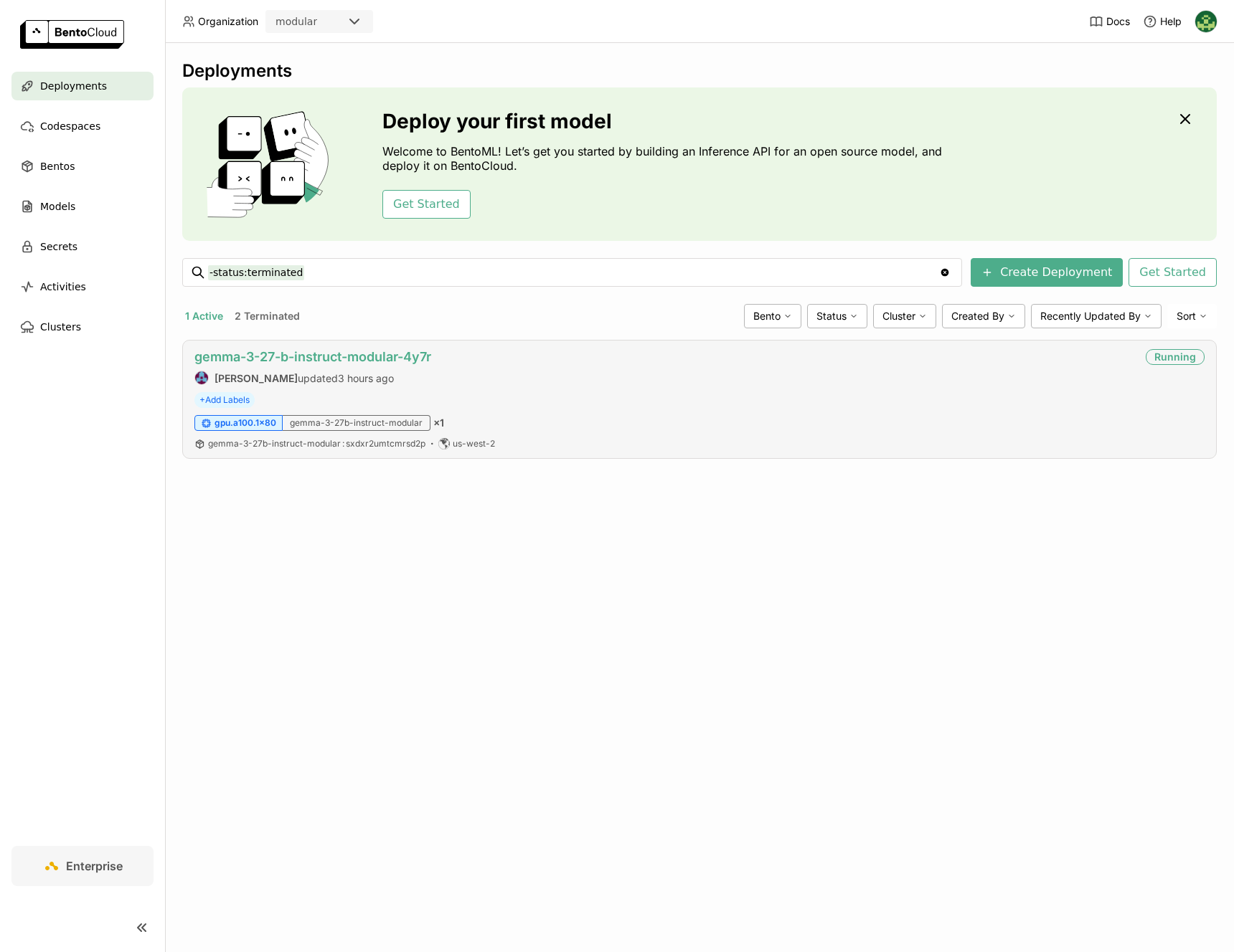
click at [312, 362] on link "gemma-3-27-b-instruct-modular-4y7r" at bounding box center [312, 357] width 236 height 15
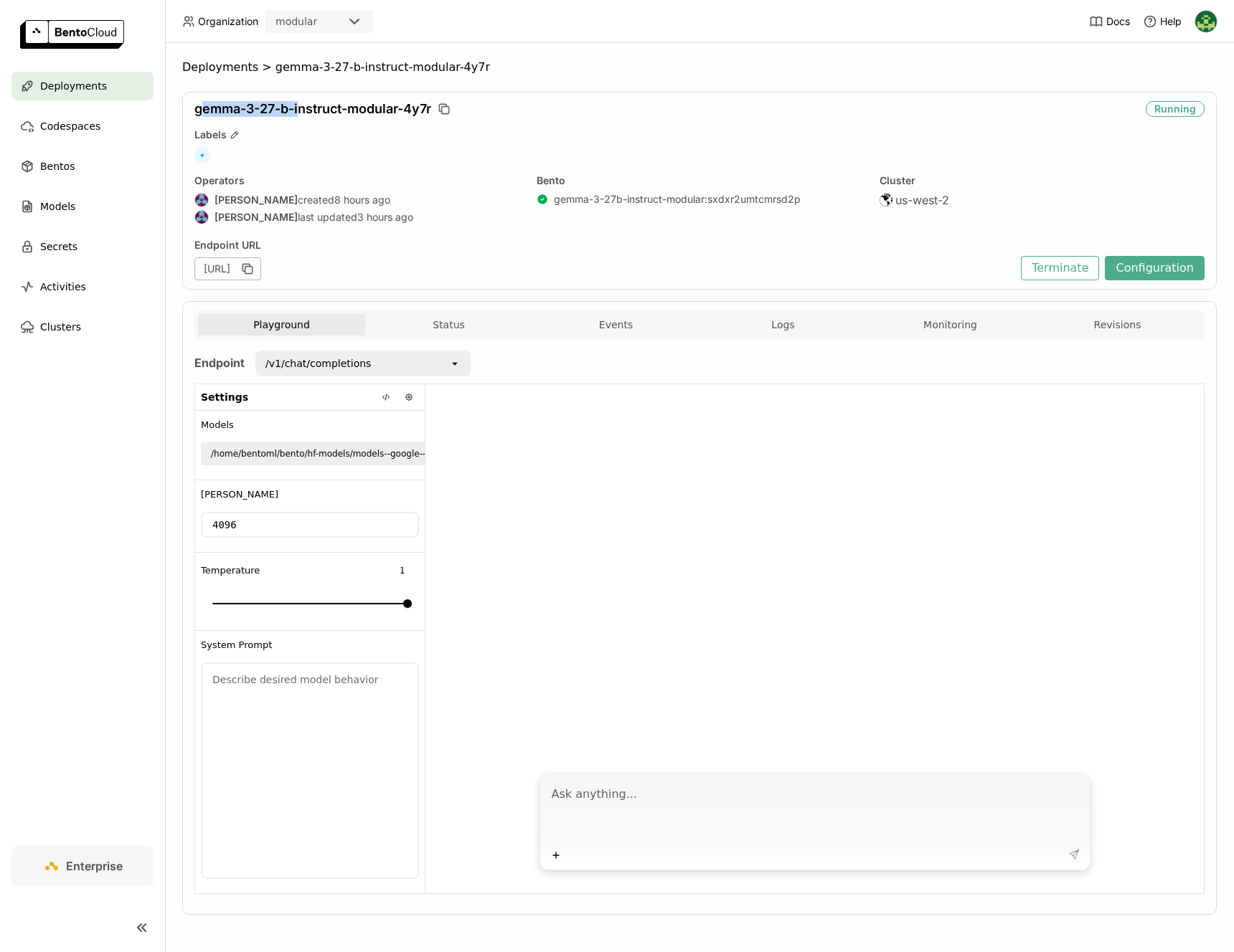
drag, startPoint x: 202, startPoint y: 112, endPoint x: 299, endPoint y: 115, distance: 97.0
click at [299, 115] on span "gemma-3-27-b-instruct-modular-4y7r" at bounding box center [312, 109] width 236 height 16
click at [433, 174] on div "Operators" at bounding box center [356, 180] width 325 height 13
click at [437, 369] on div "/v1/chat/completions" at bounding box center [353, 362] width 193 height 23
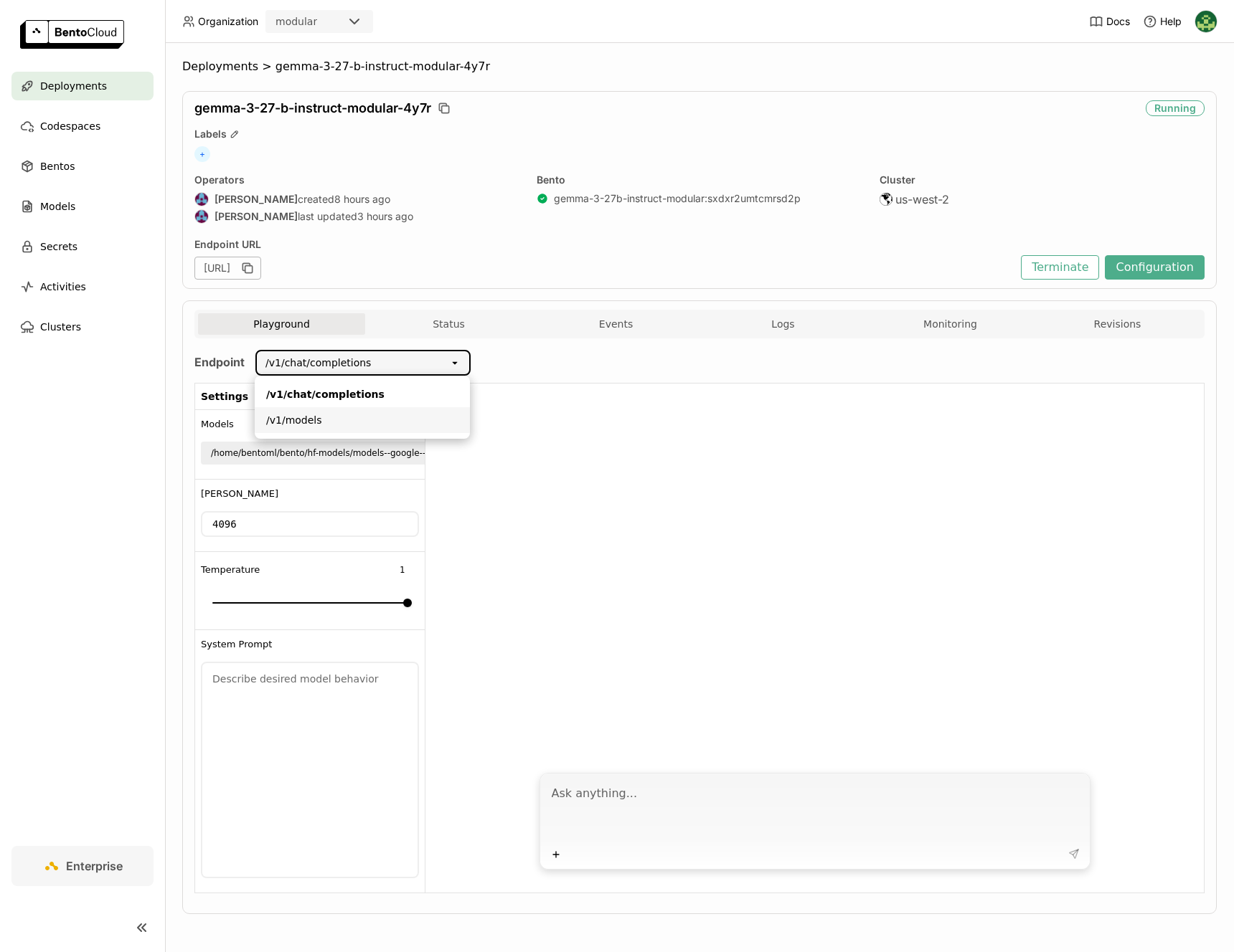
click at [377, 430] on li "/v1/models" at bounding box center [362, 421] width 215 height 26
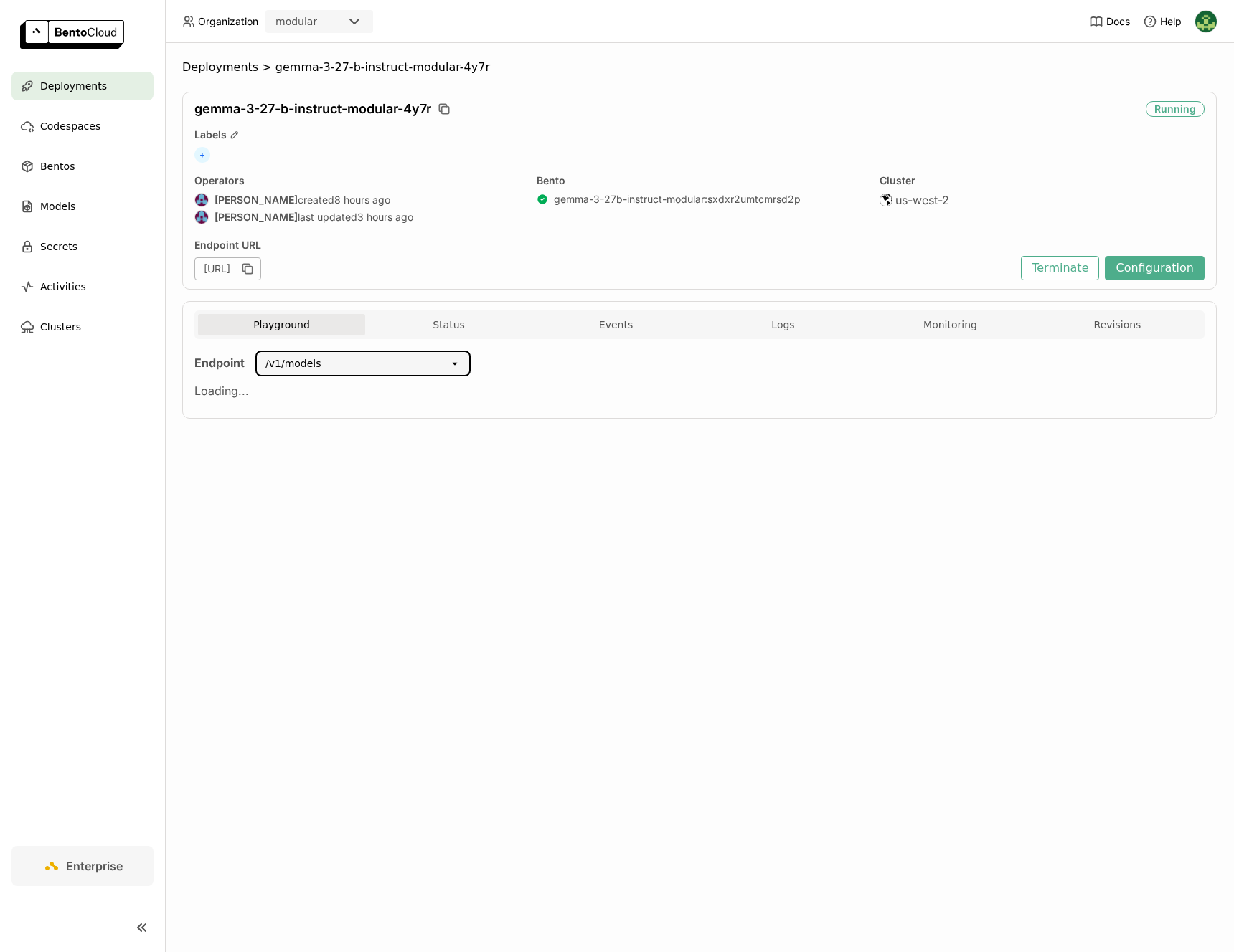
scroll to position [0, 0]
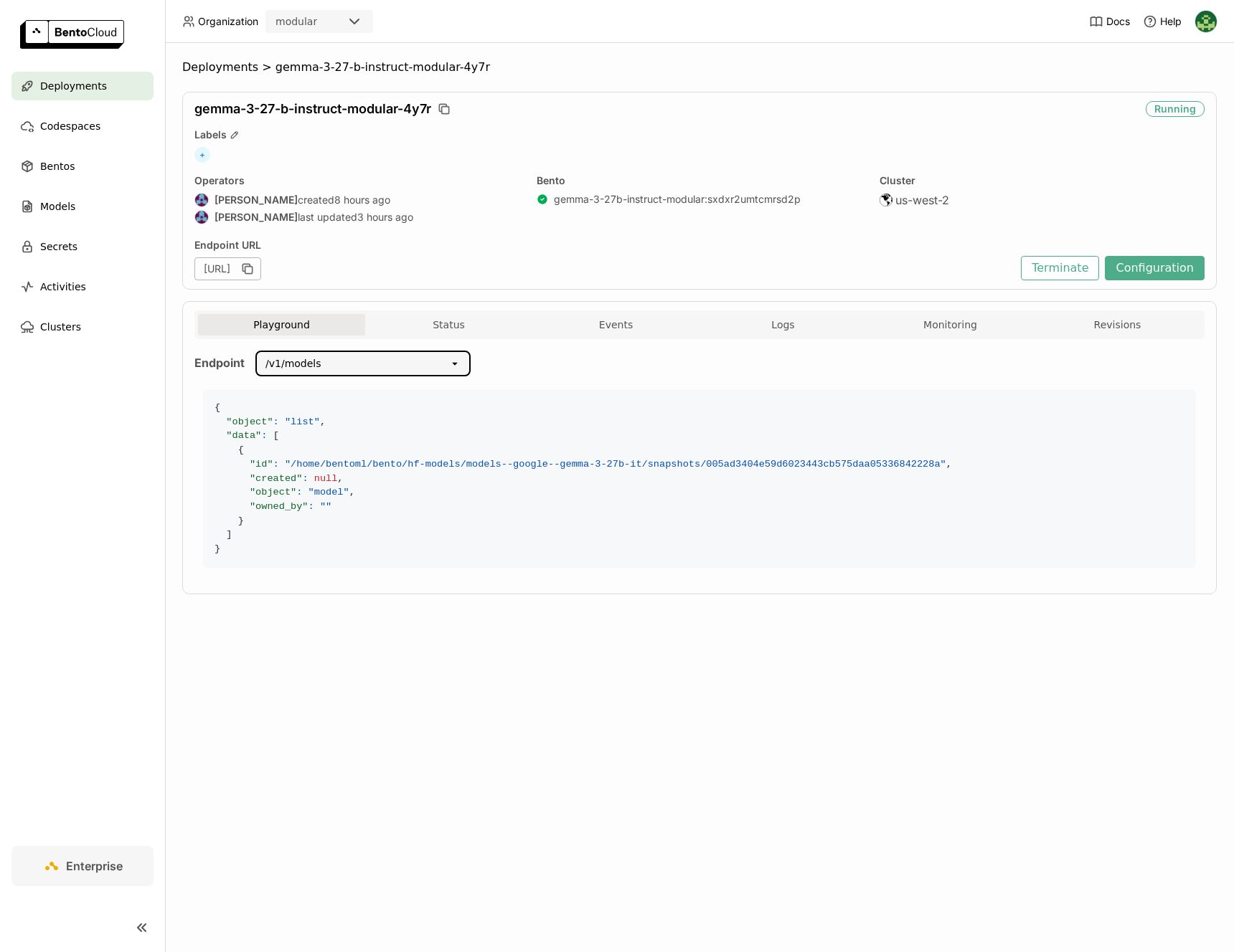
click at [378, 365] on div "/v1/models" at bounding box center [353, 363] width 193 height 23
click at [366, 392] on div "/v1/chat/completions" at bounding box center [362, 395] width 193 height 14
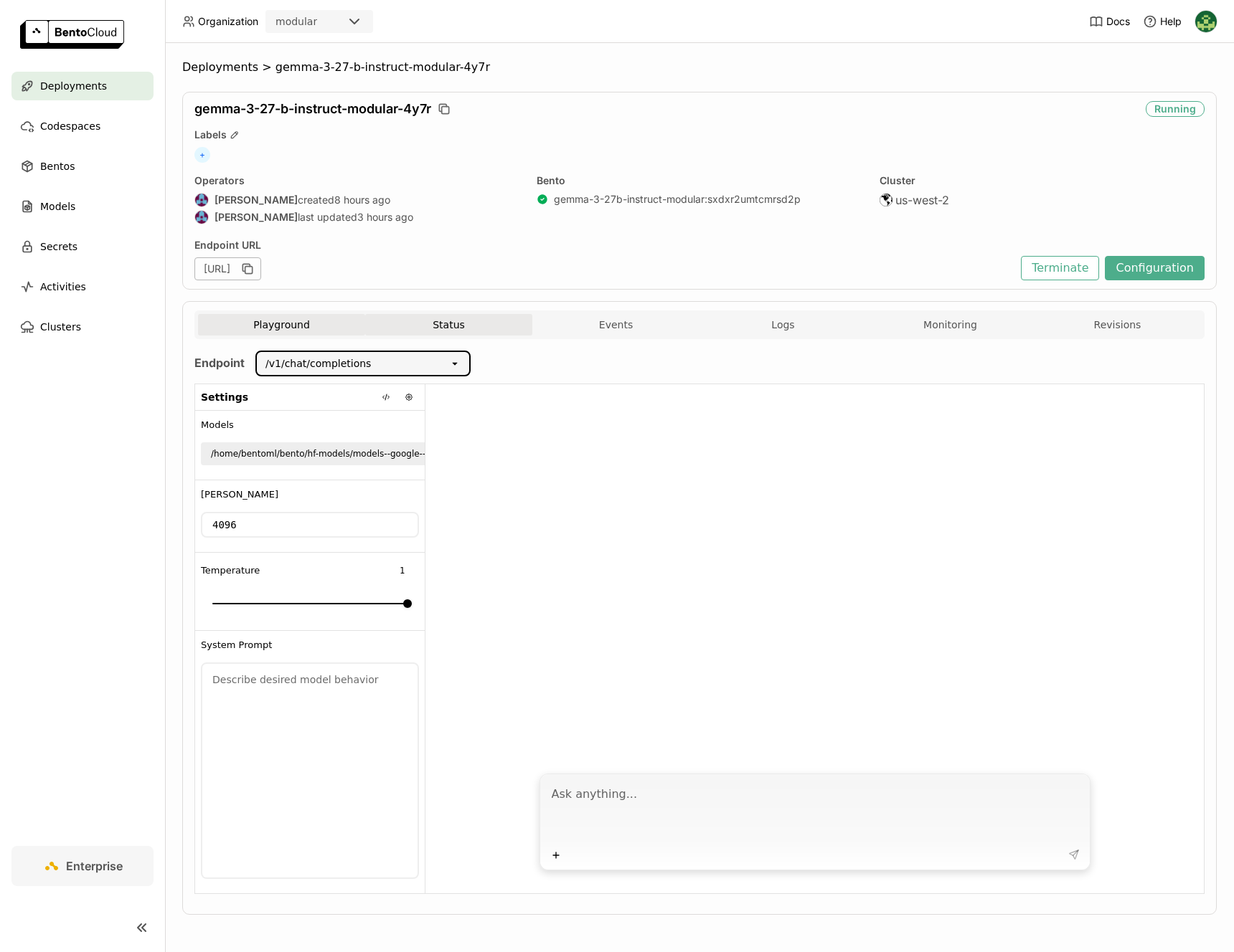
click at [440, 319] on button "Status" at bounding box center [448, 325] width 167 height 21
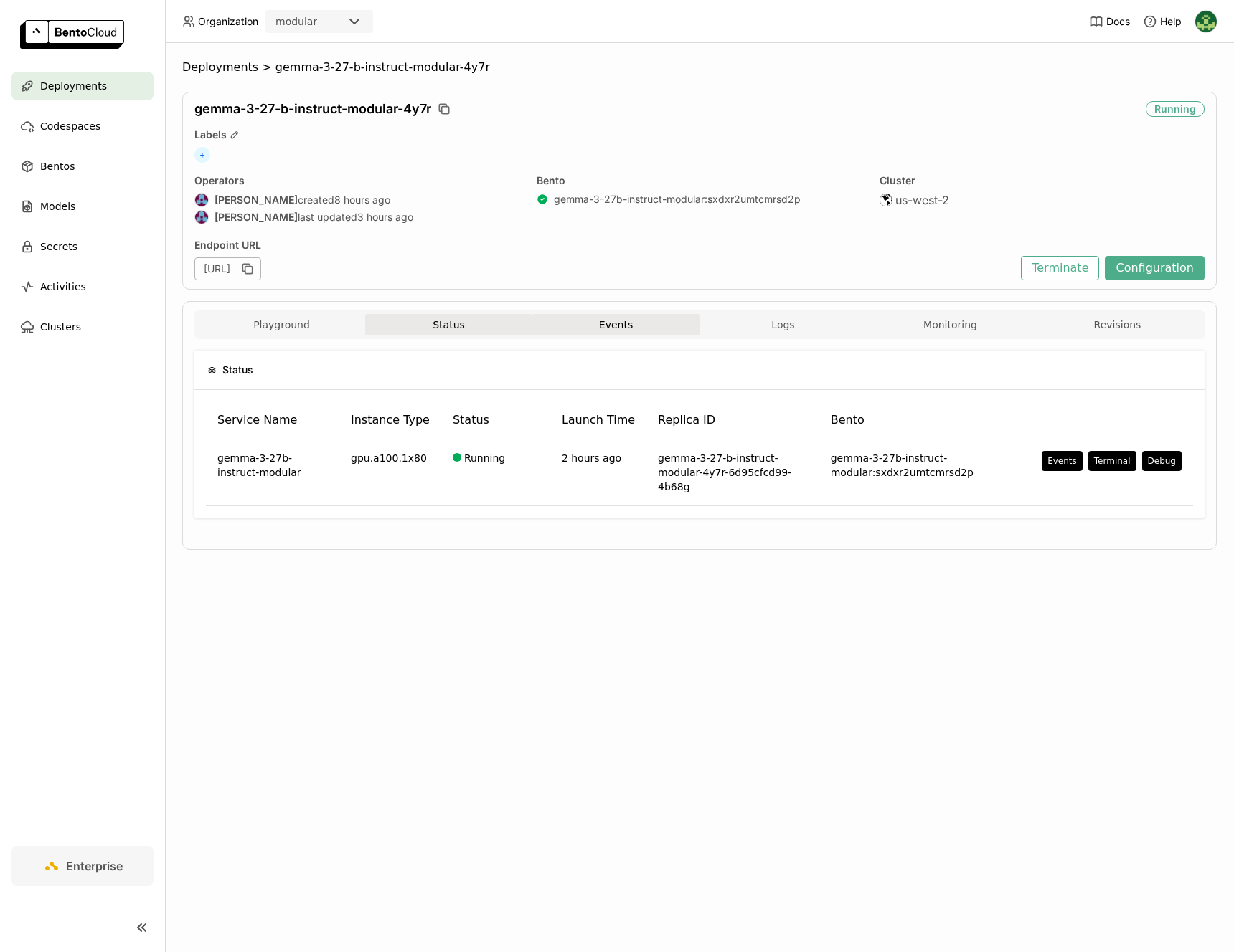
click at [591, 319] on button "Events" at bounding box center [615, 325] width 167 height 21
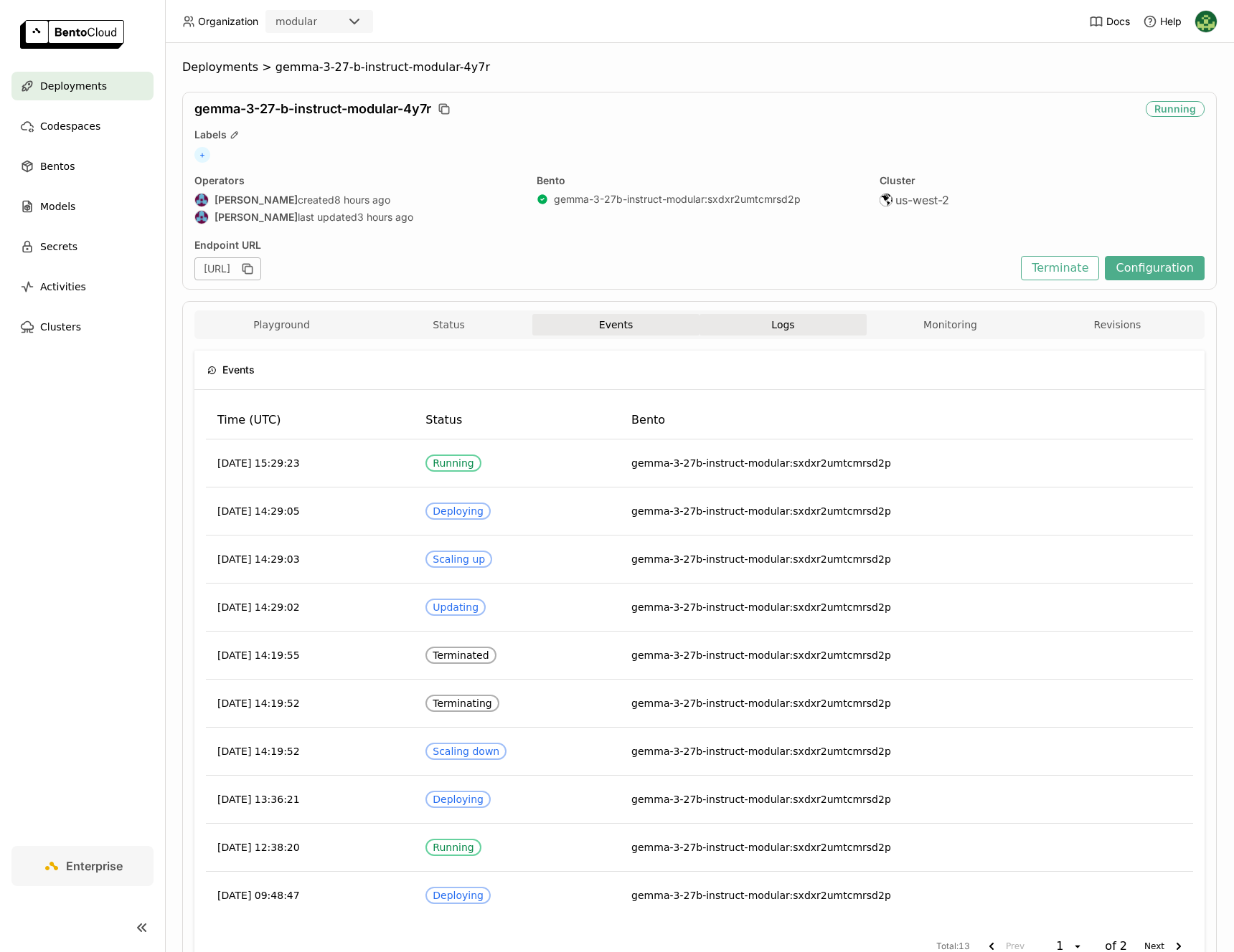
click at [819, 328] on button "Logs" at bounding box center [782, 325] width 167 height 21
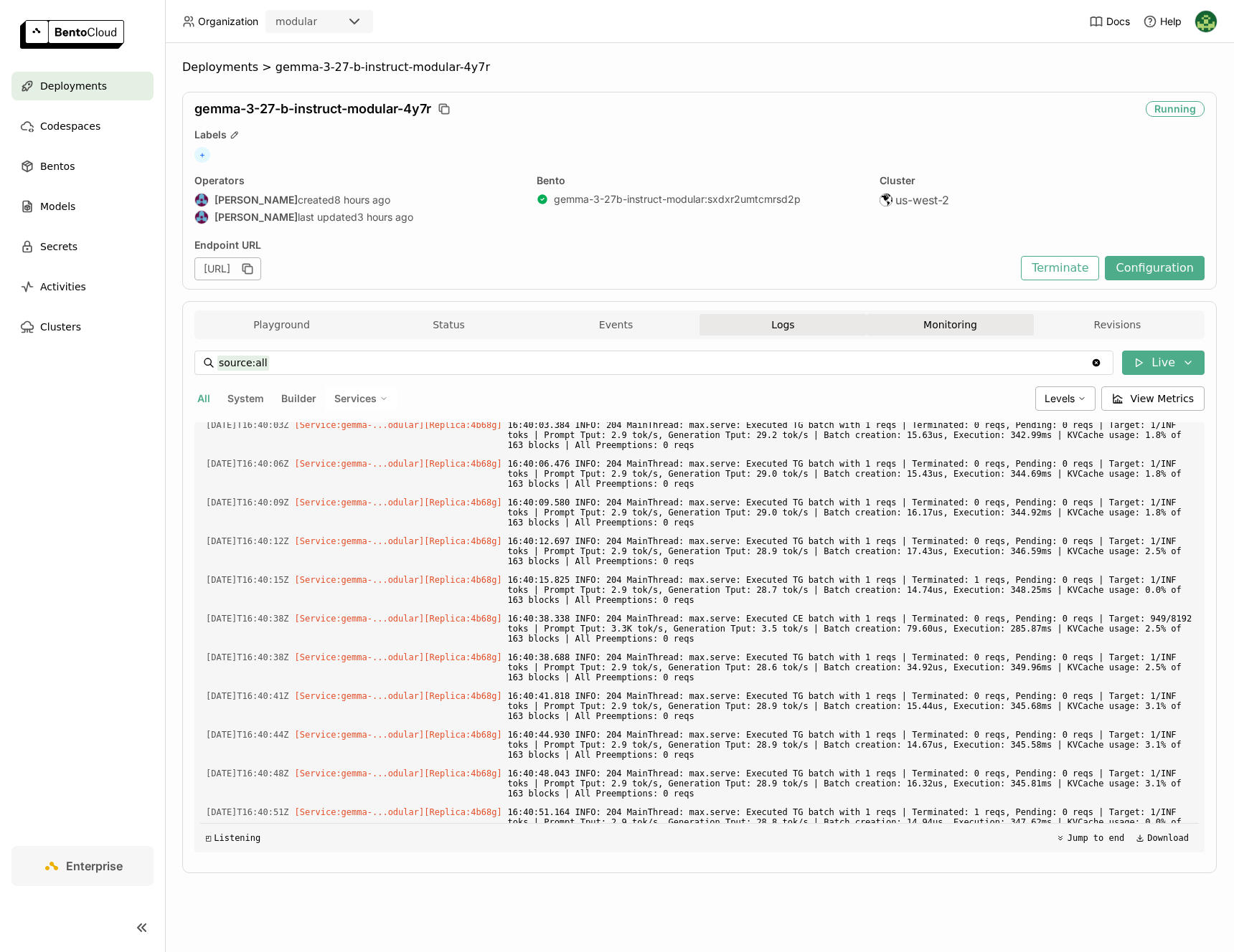
scroll to position [5298, 0]
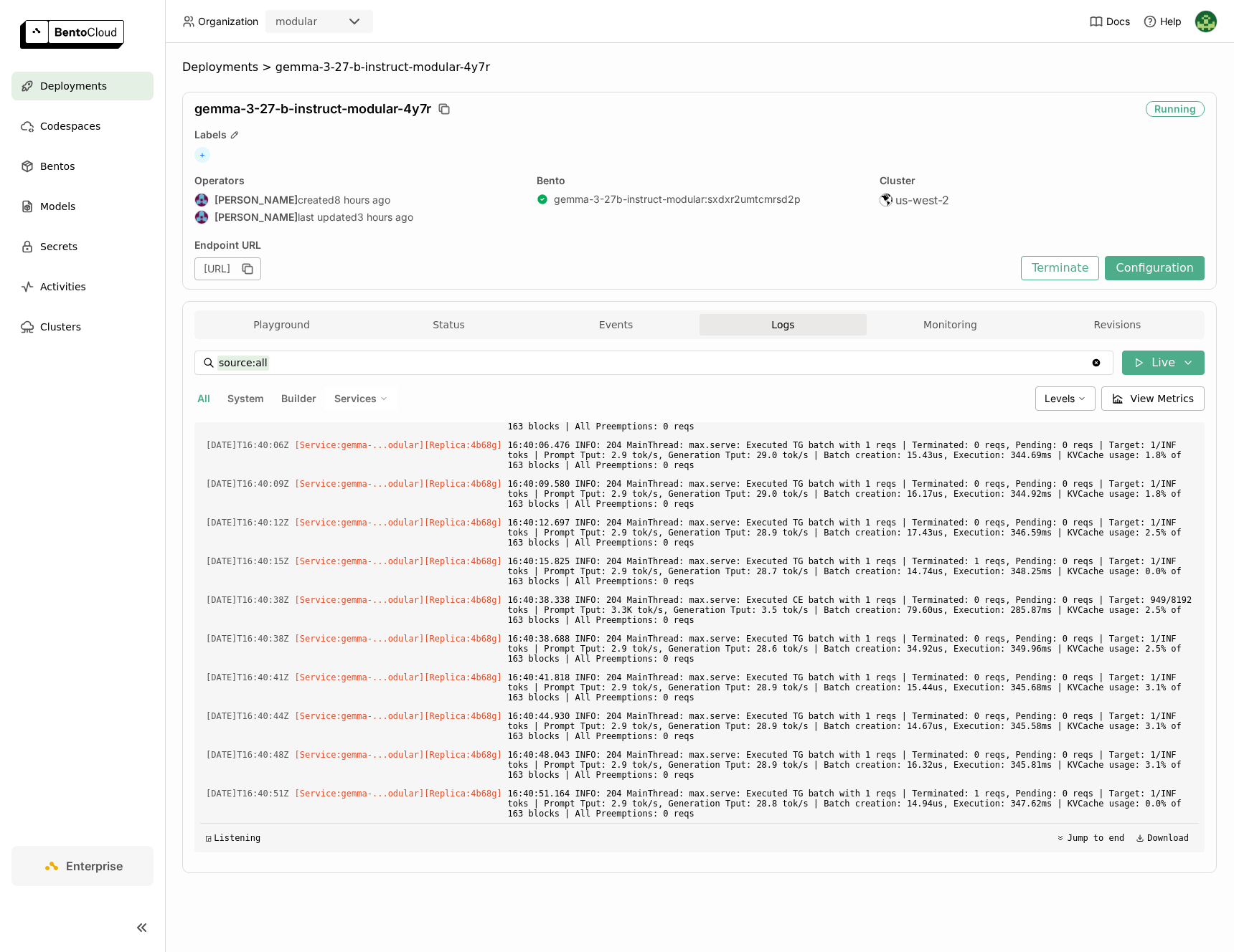
click at [249, 313] on div "Playground Status Events Logs Monitoring Revisions" at bounding box center [699, 325] width 1010 height 29
click at [261, 331] on button "Playground" at bounding box center [281, 325] width 167 height 21
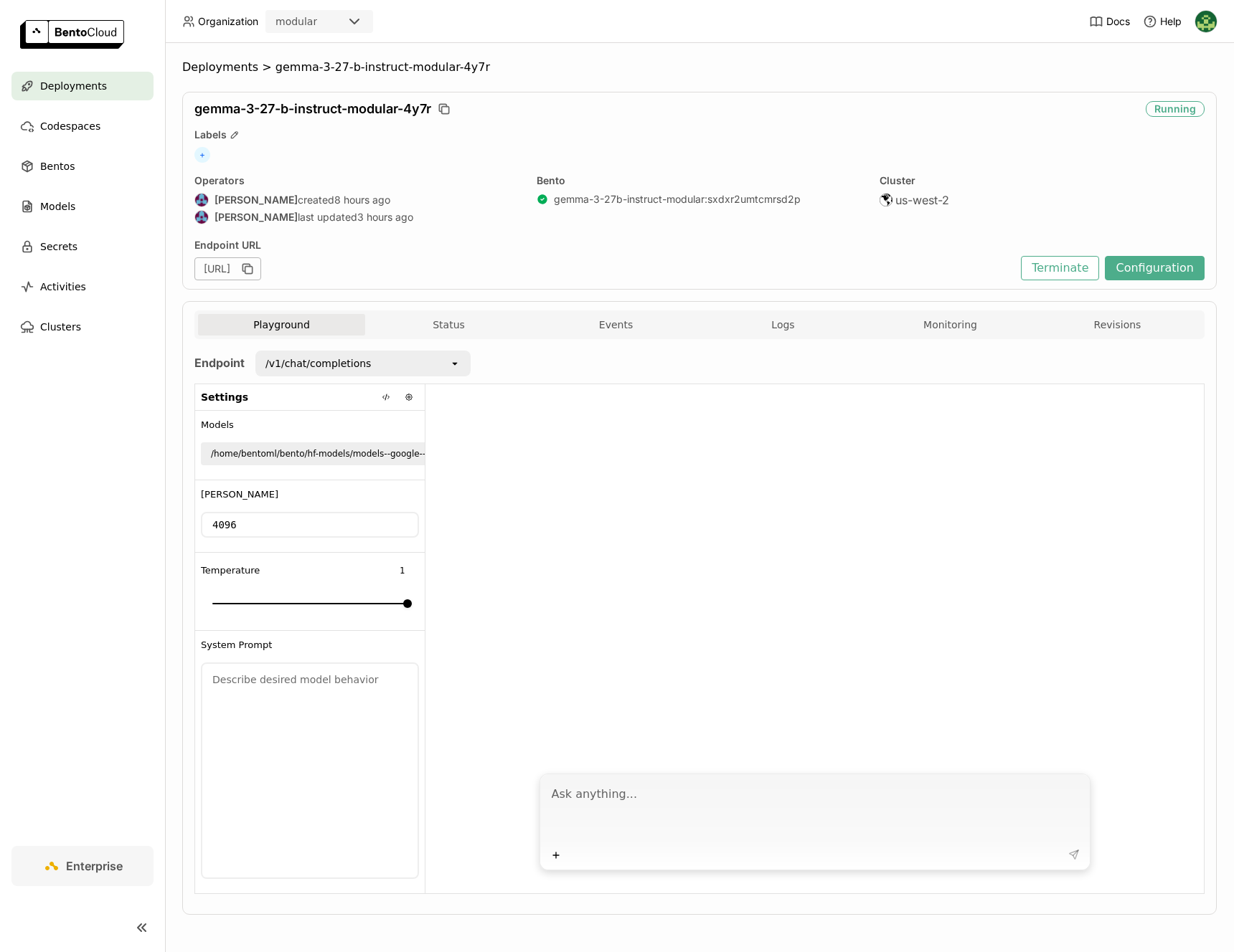
click at [117, 94] on div "Deployments" at bounding box center [82, 86] width 142 height 29
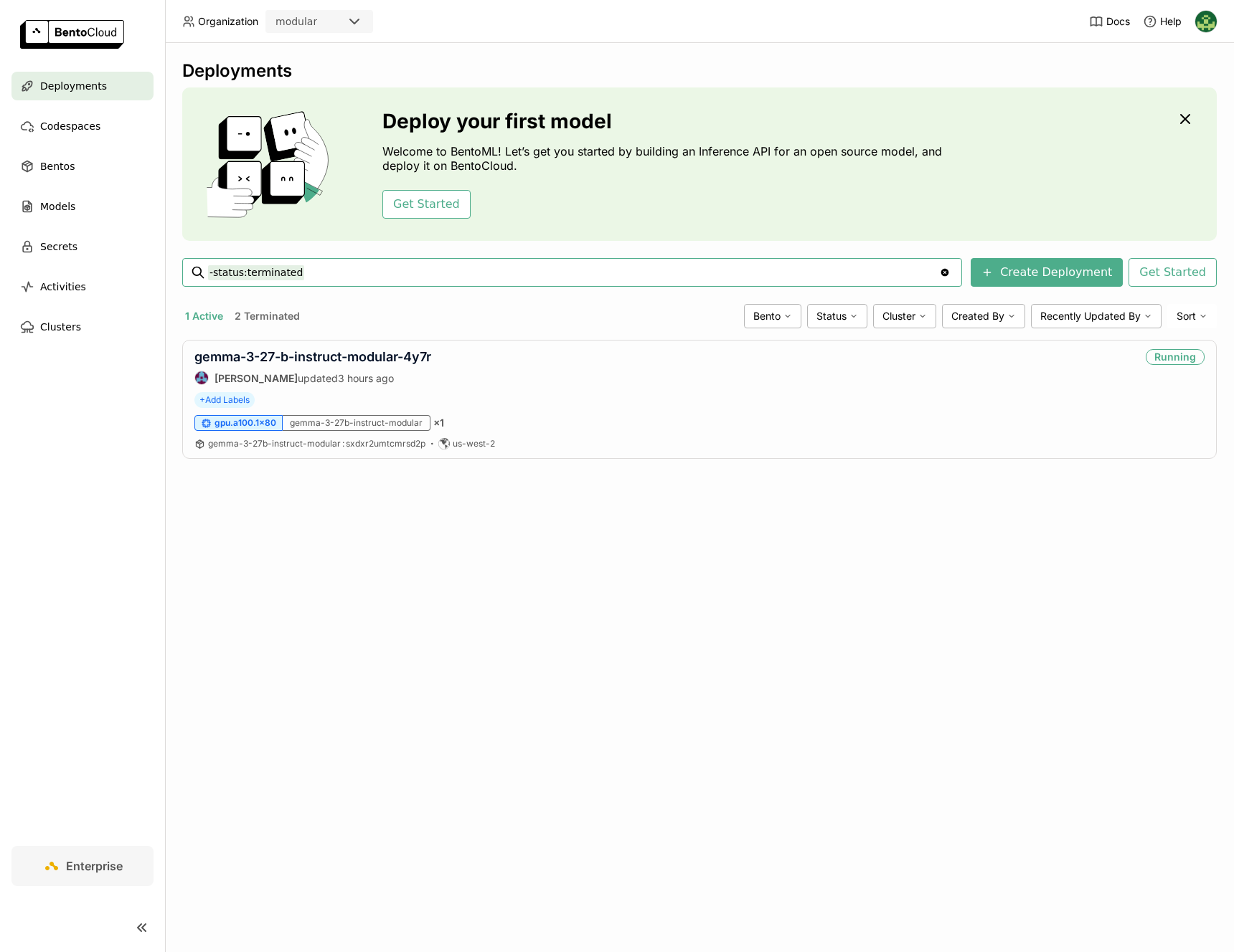
click at [267, 310] on button "2 Terminated" at bounding box center [267, 316] width 71 height 19
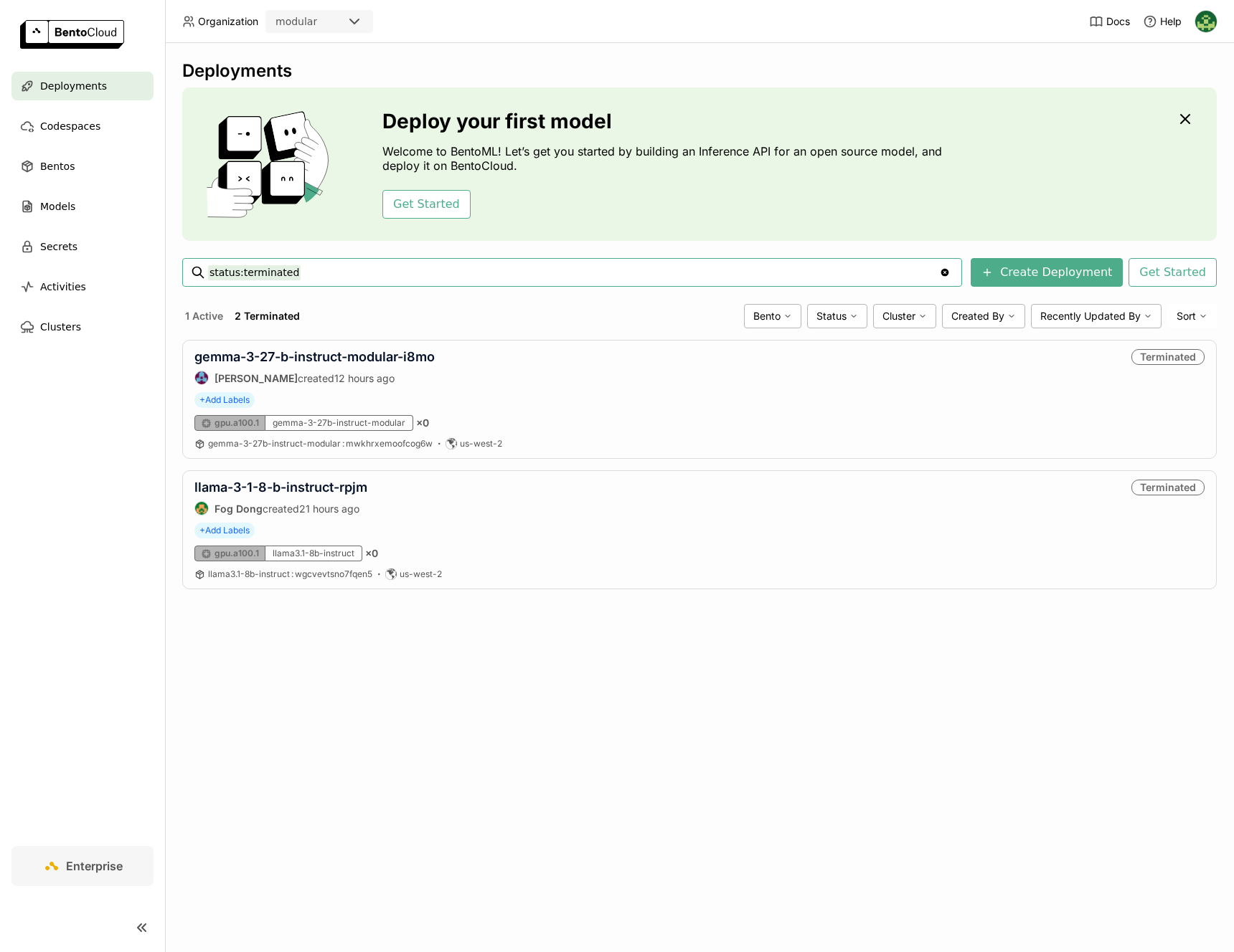
click at [198, 313] on button "1 Active" at bounding box center [204, 316] width 44 height 19
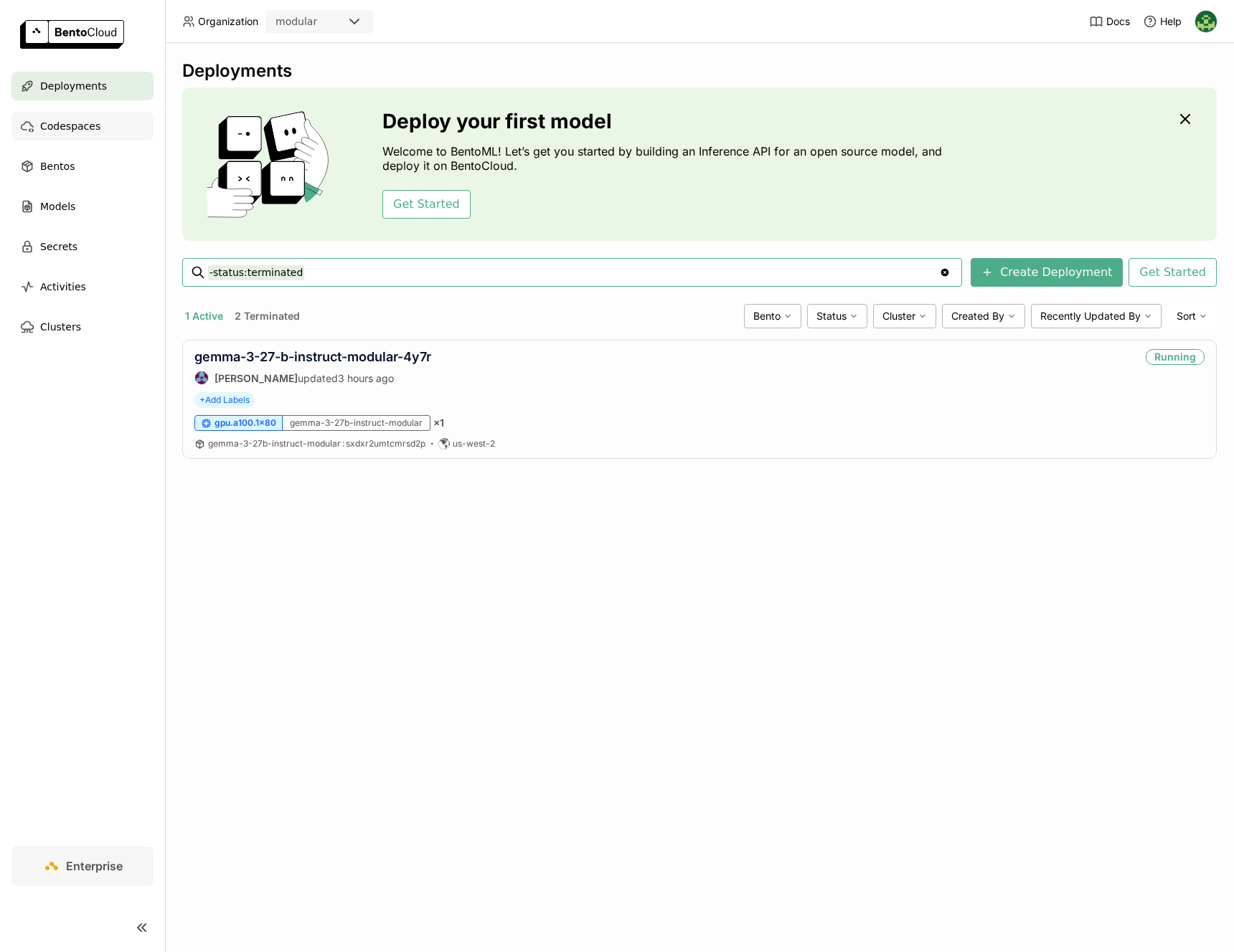
click at [82, 122] on span "Codespaces" at bounding box center [70, 126] width 60 height 17
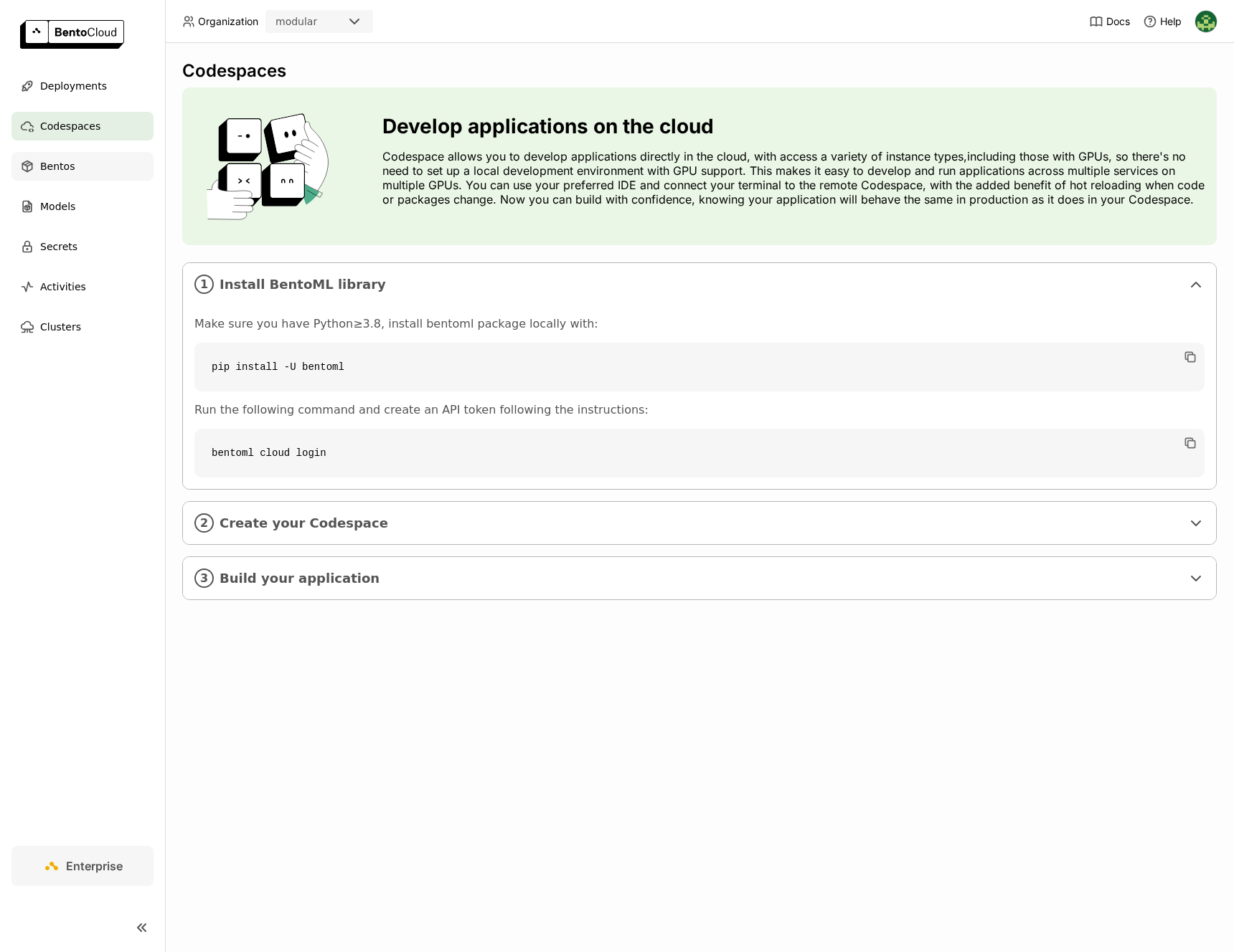
click at [107, 167] on div "Bentos" at bounding box center [82, 166] width 142 height 29
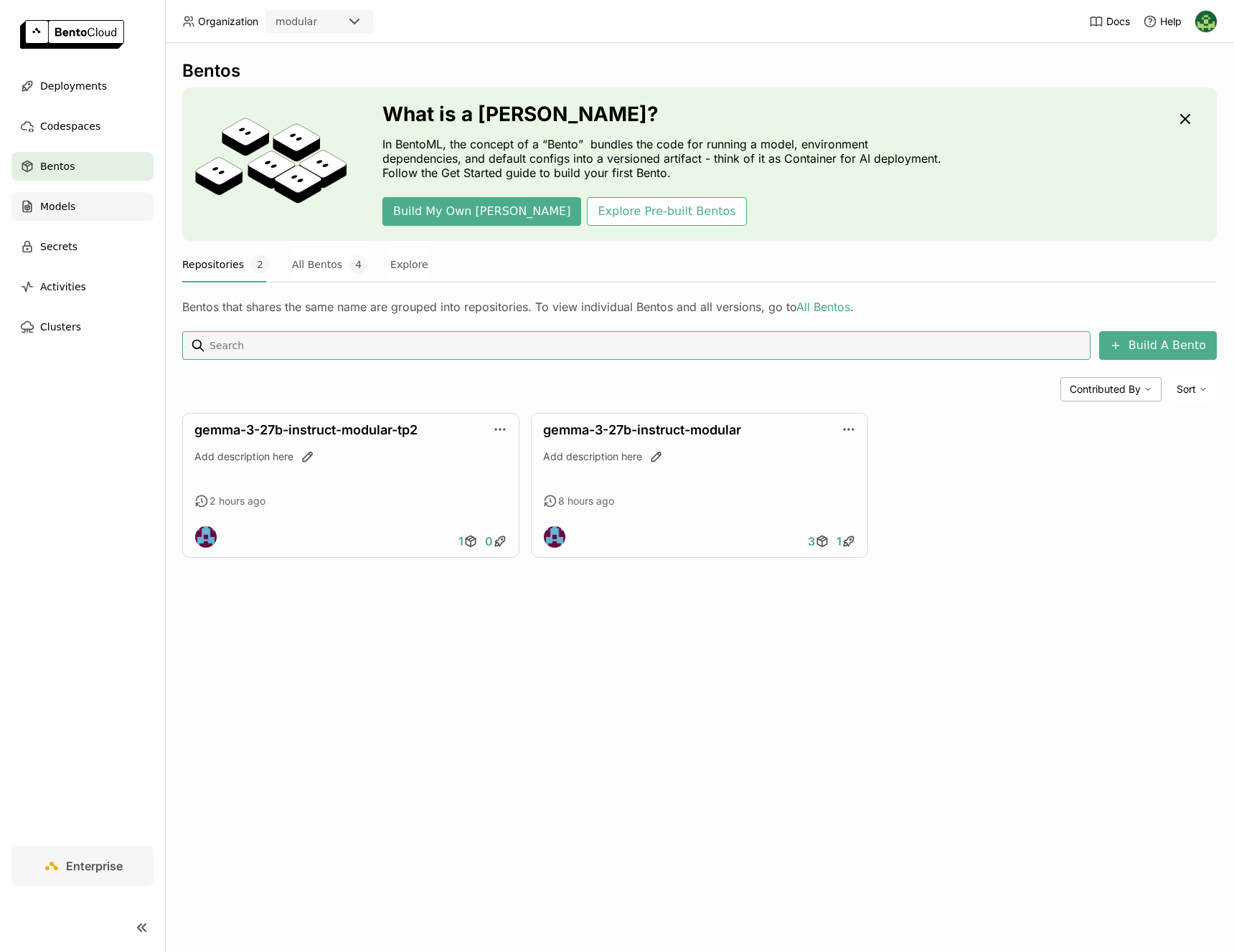
click at [101, 208] on div "Models" at bounding box center [82, 207] width 142 height 29
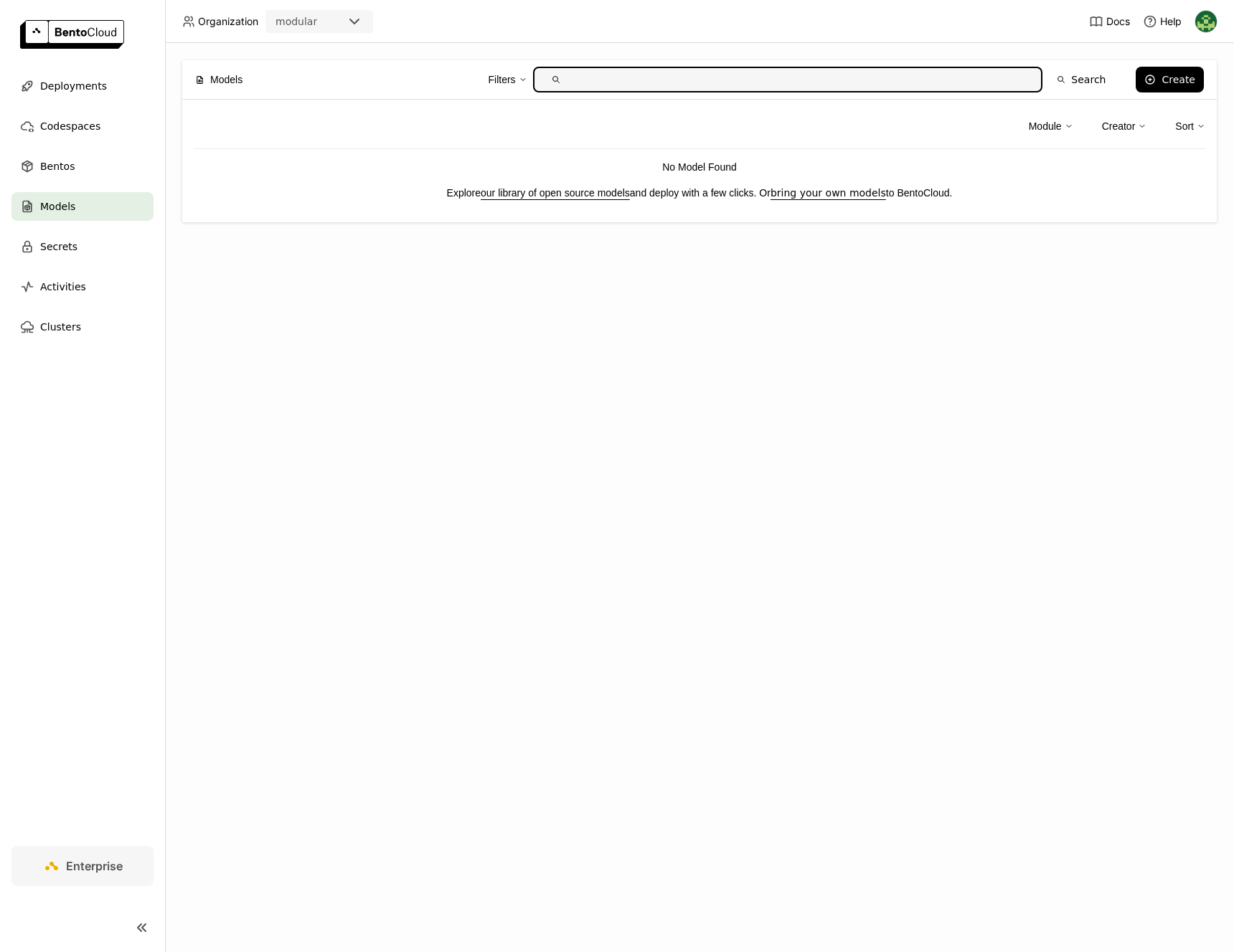
click at [100, 270] on ul "Deployments Codespaces Bentos Models Secrets Activities Clusters" at bounding box center [82, 206] width 165 height 270
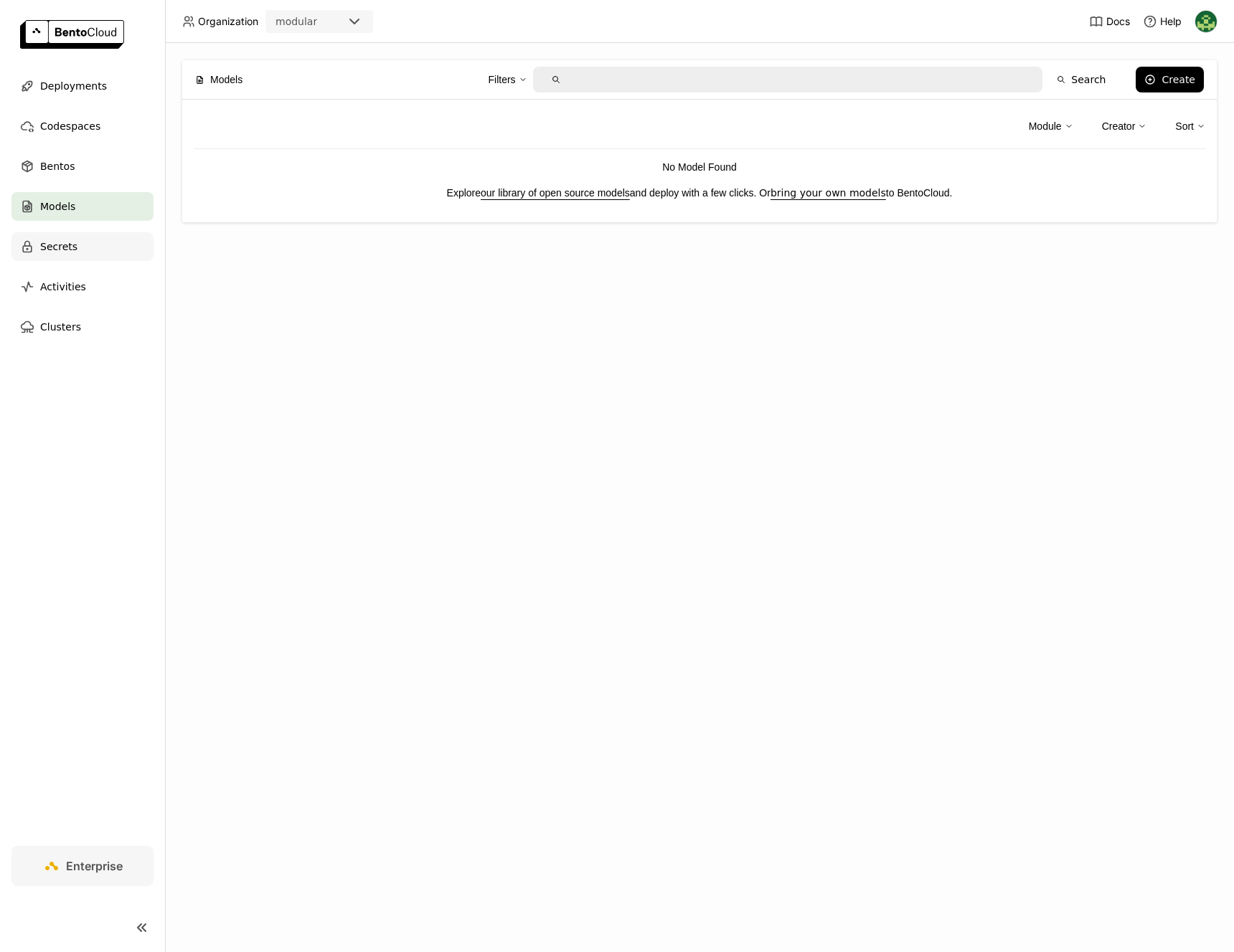
click at [100, 259] on div "Secrets" at bounding box center [82, 247] width 142 height 29
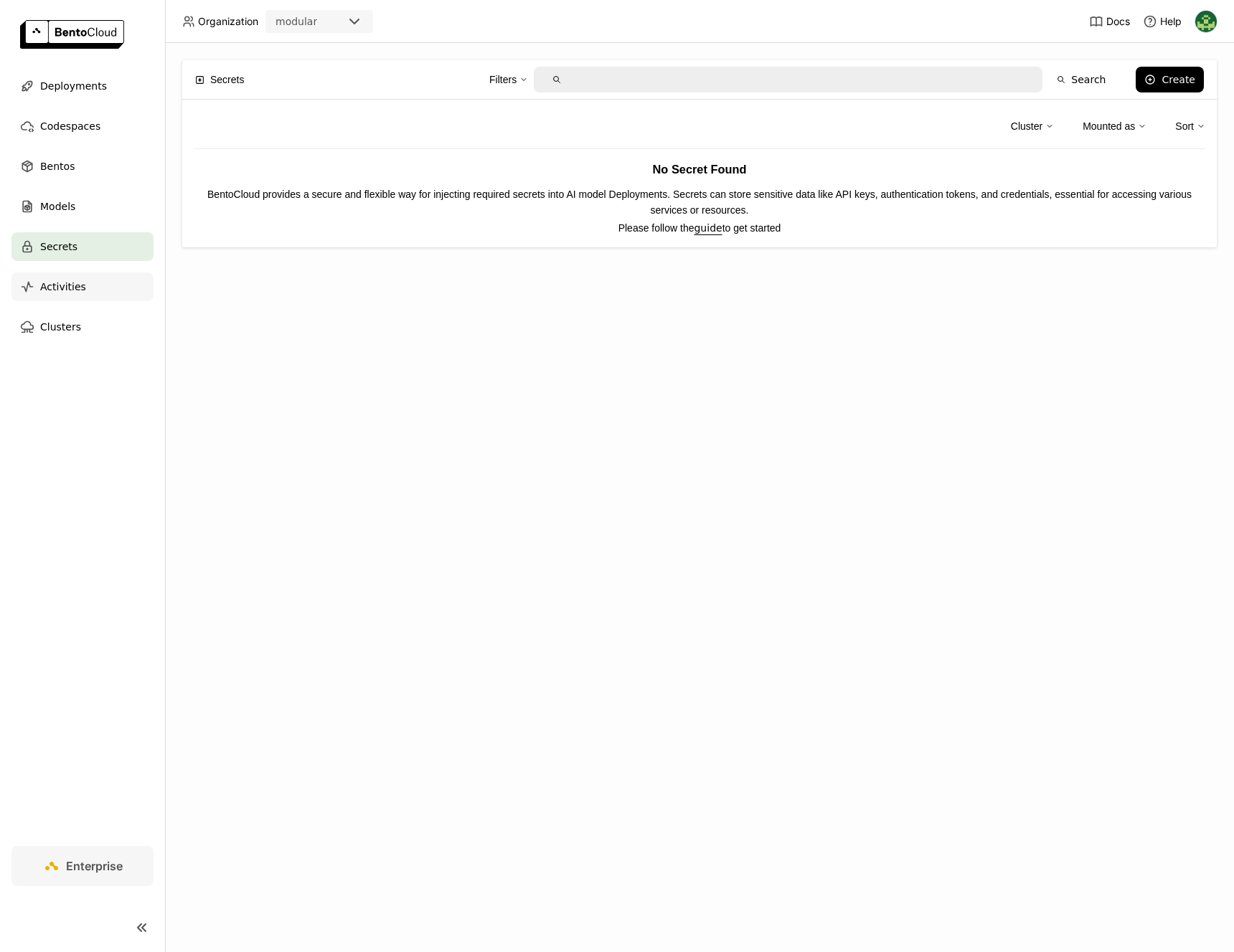
click at [100, 281] on div "Activities" at bounding box center [82, 287] width 142 height 29
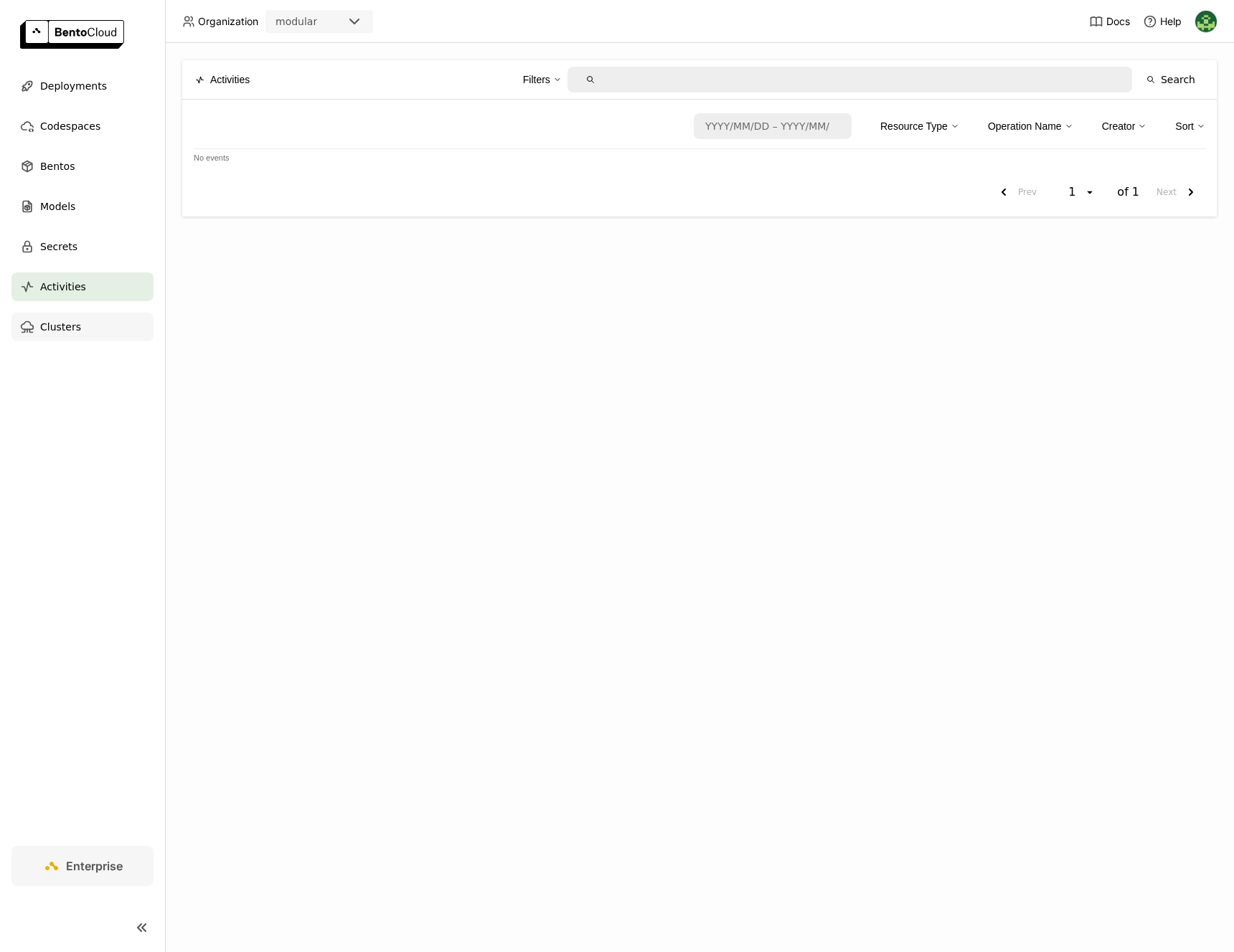
click at [99, 336] on div "Clusters" at bounding box center [82, 327] width 142 height 29
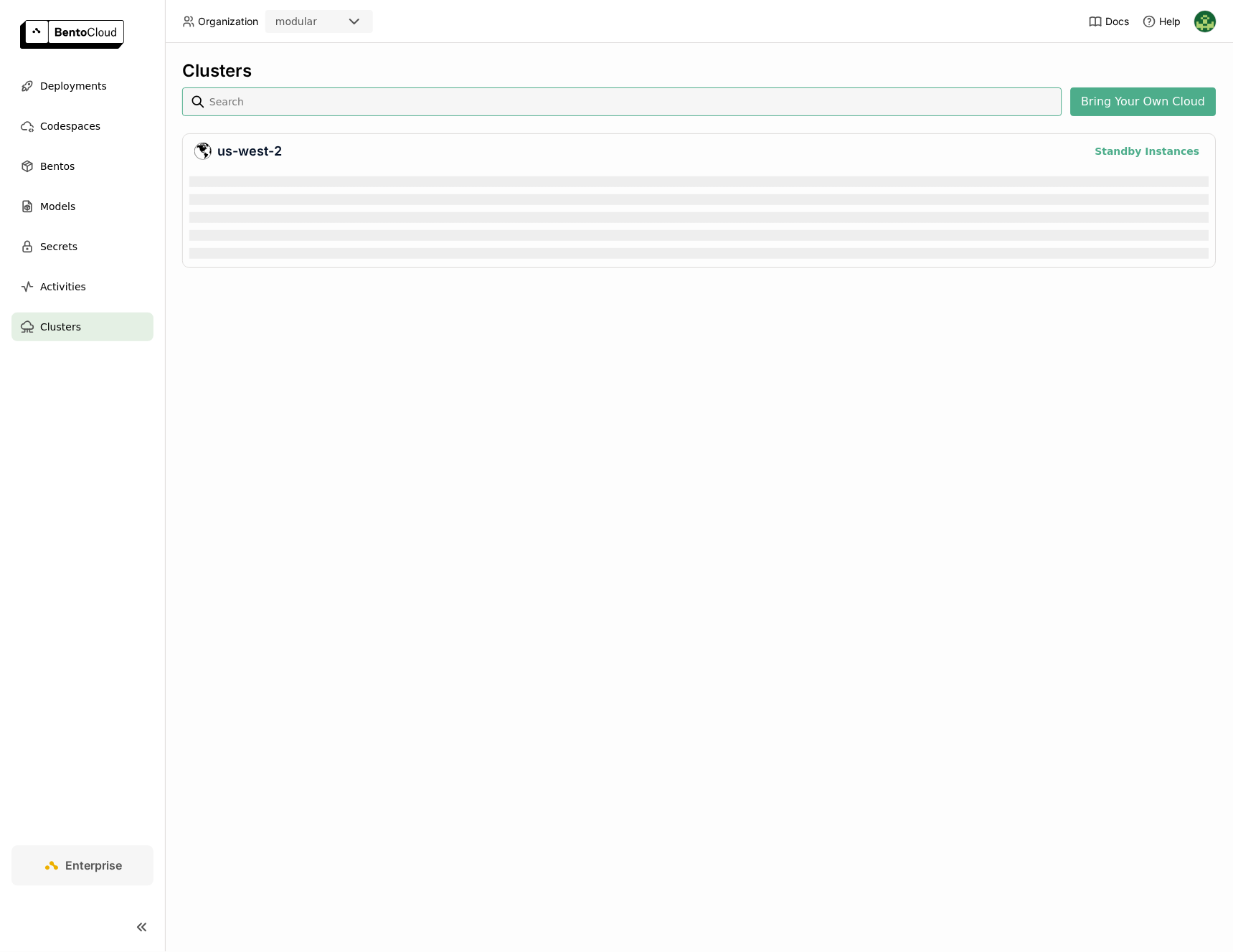
scroll to position [88, 1014]
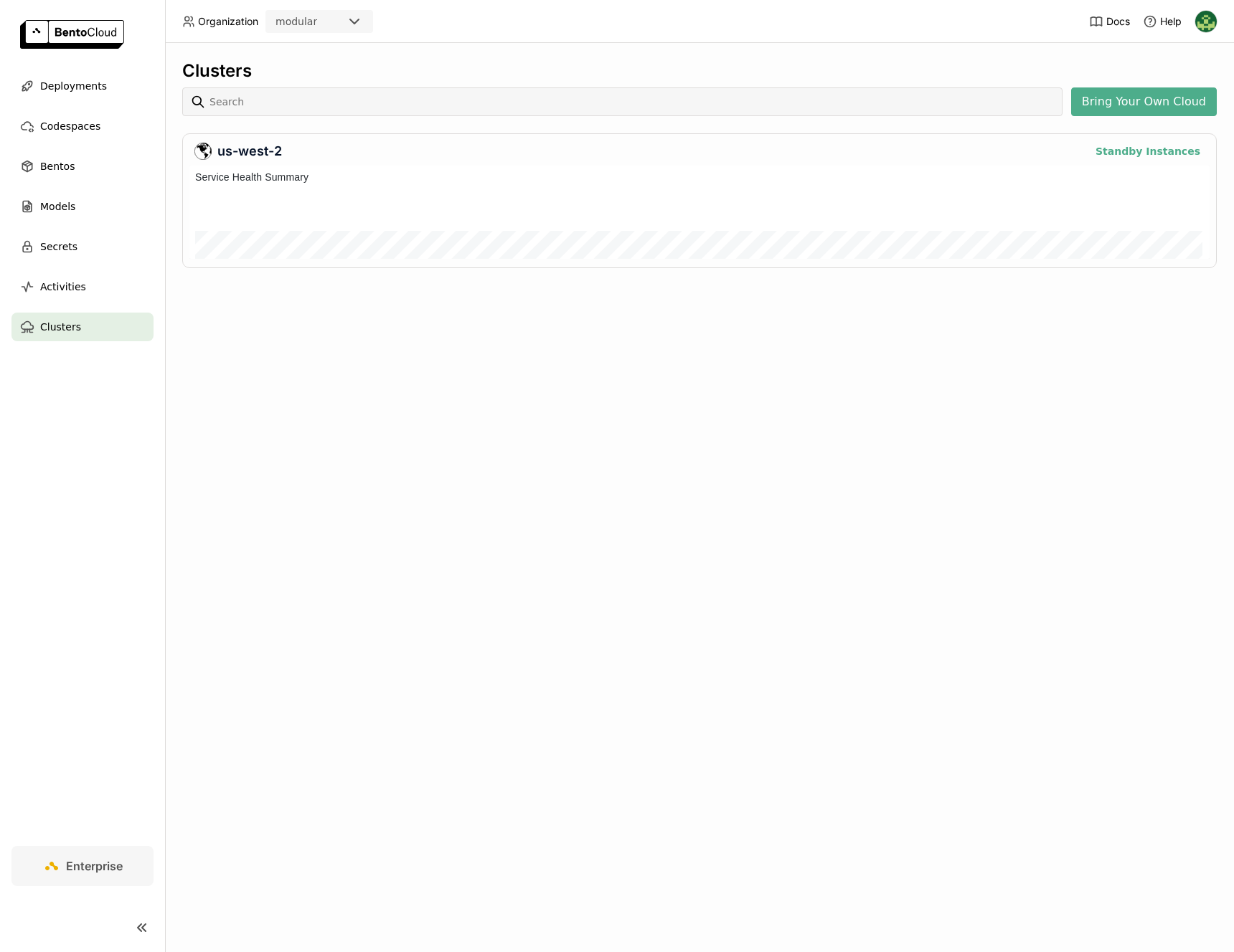
click at [85, 29] on img at bounding box center [72, 35] width 104 height 29
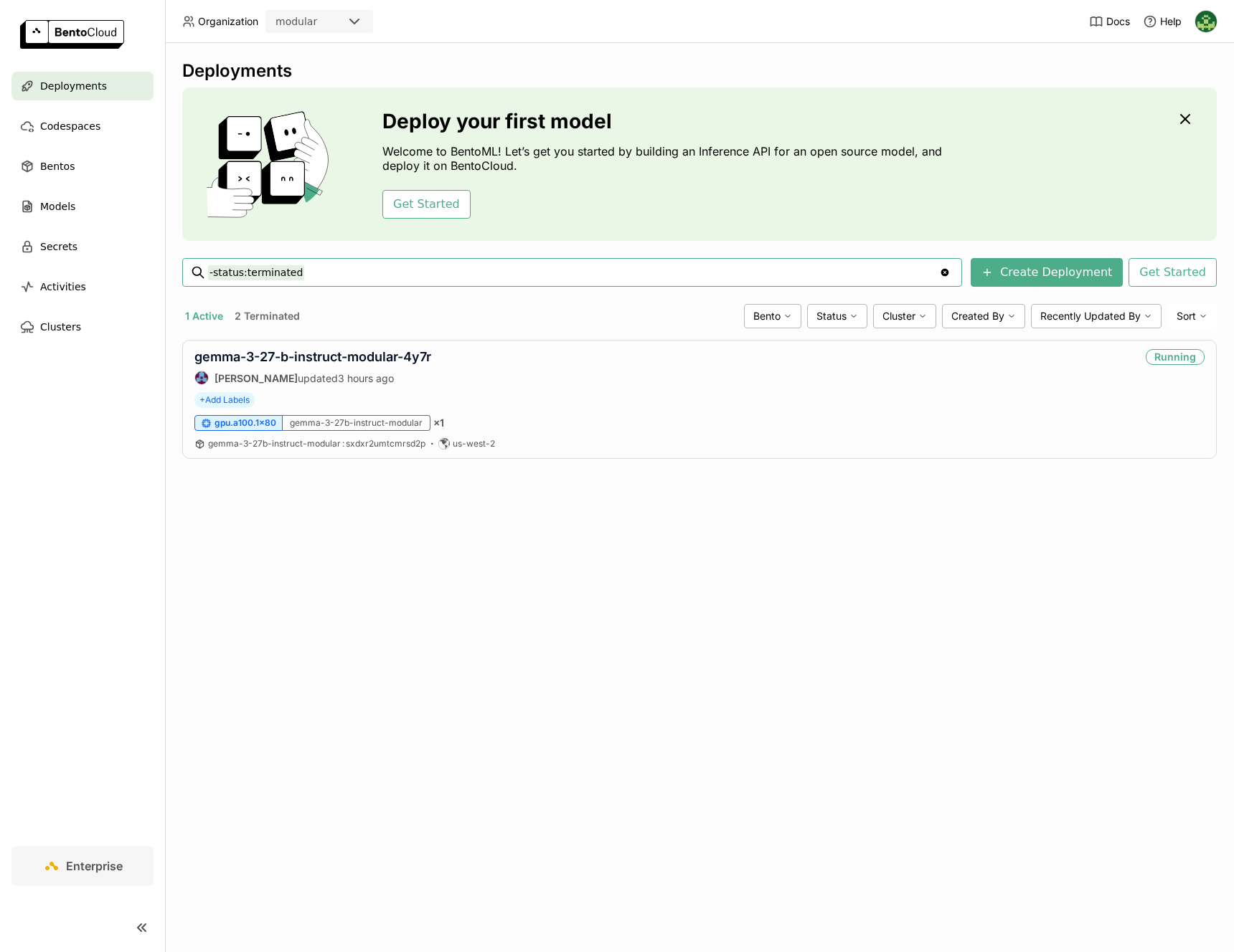
click at [134, 928] on icon at bounding box center [142, 928] width 17 height 17
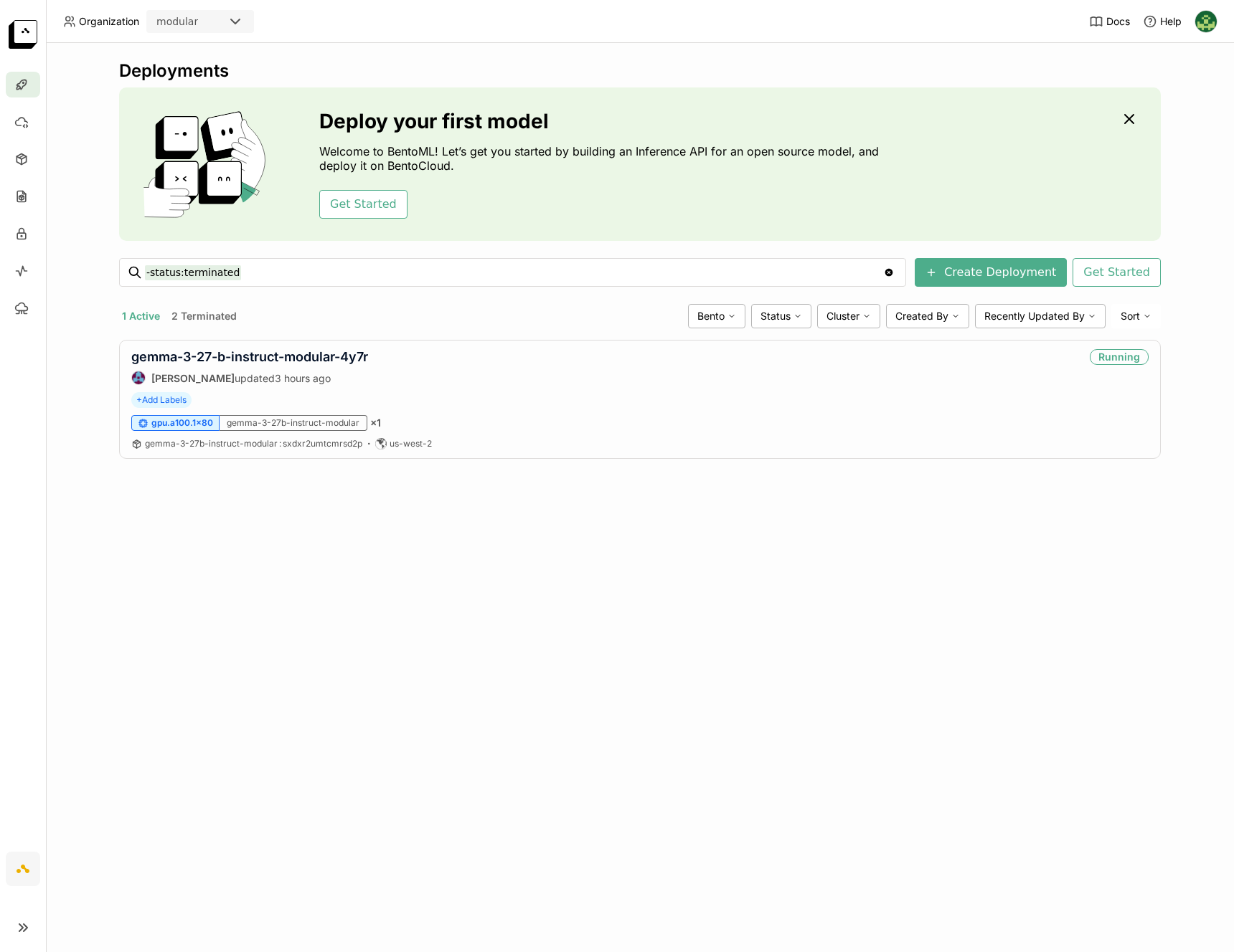
click at [32, 93] on div at bounding box center [23, 85] width 35 height 26
click at [20, 934] on icon at bounding box center [23, 928] width 17 height 17
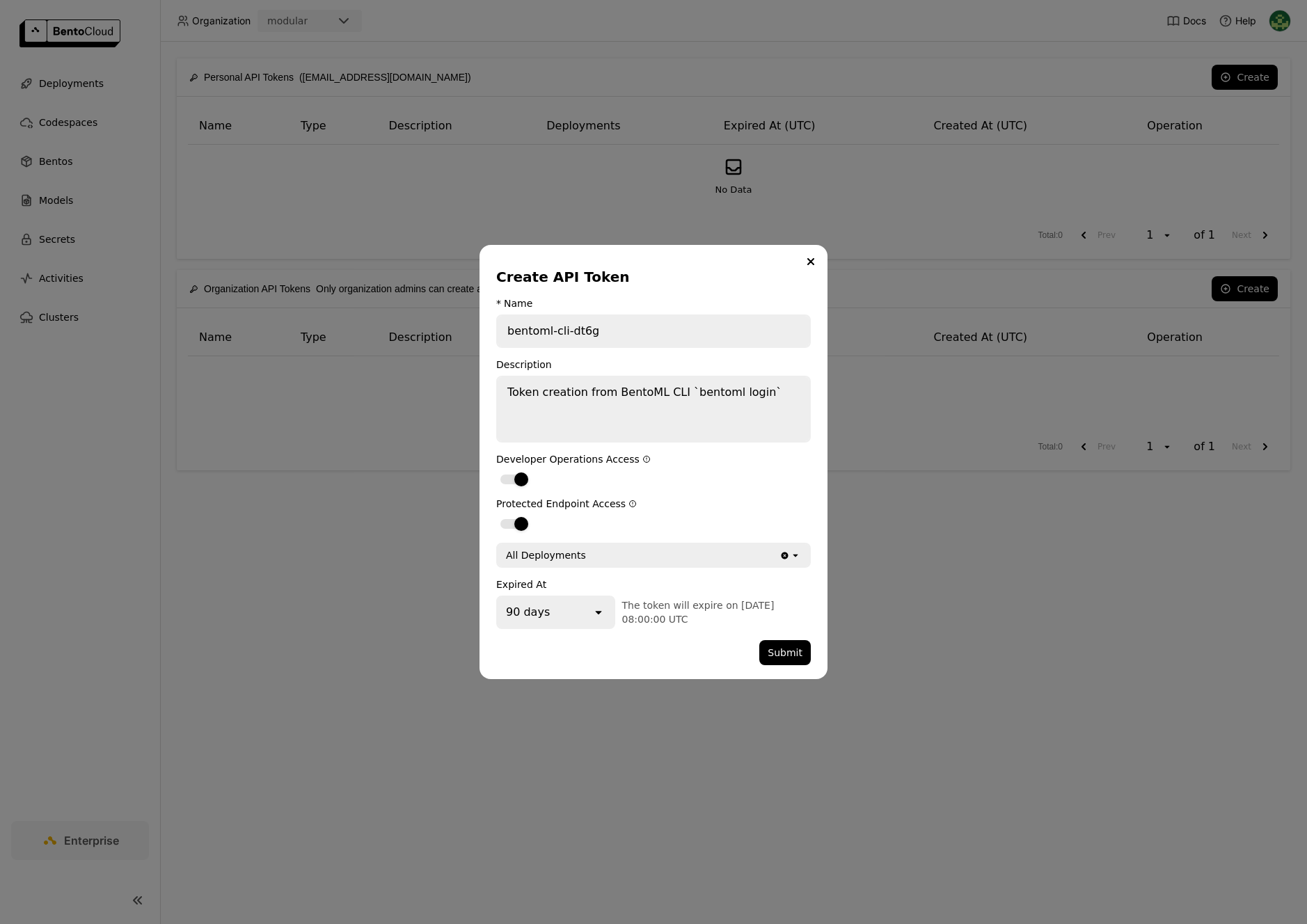
click at [799, 559] on icon "open" at bounding box center [795, 555] width 11 height 11
click at [741, 498] on div "Protected Endpoint Access" at bounding box center [653, 503] width 314 height 11
click at [626, 330] on input "bentoml-cli-dt6g" at bounding box center [654, 331] width 312 height 31
type input "bentoml-cli-dt6g"
click at [783, 657] on button "Submit" at bounding box center [785, 653] width 51 height 25
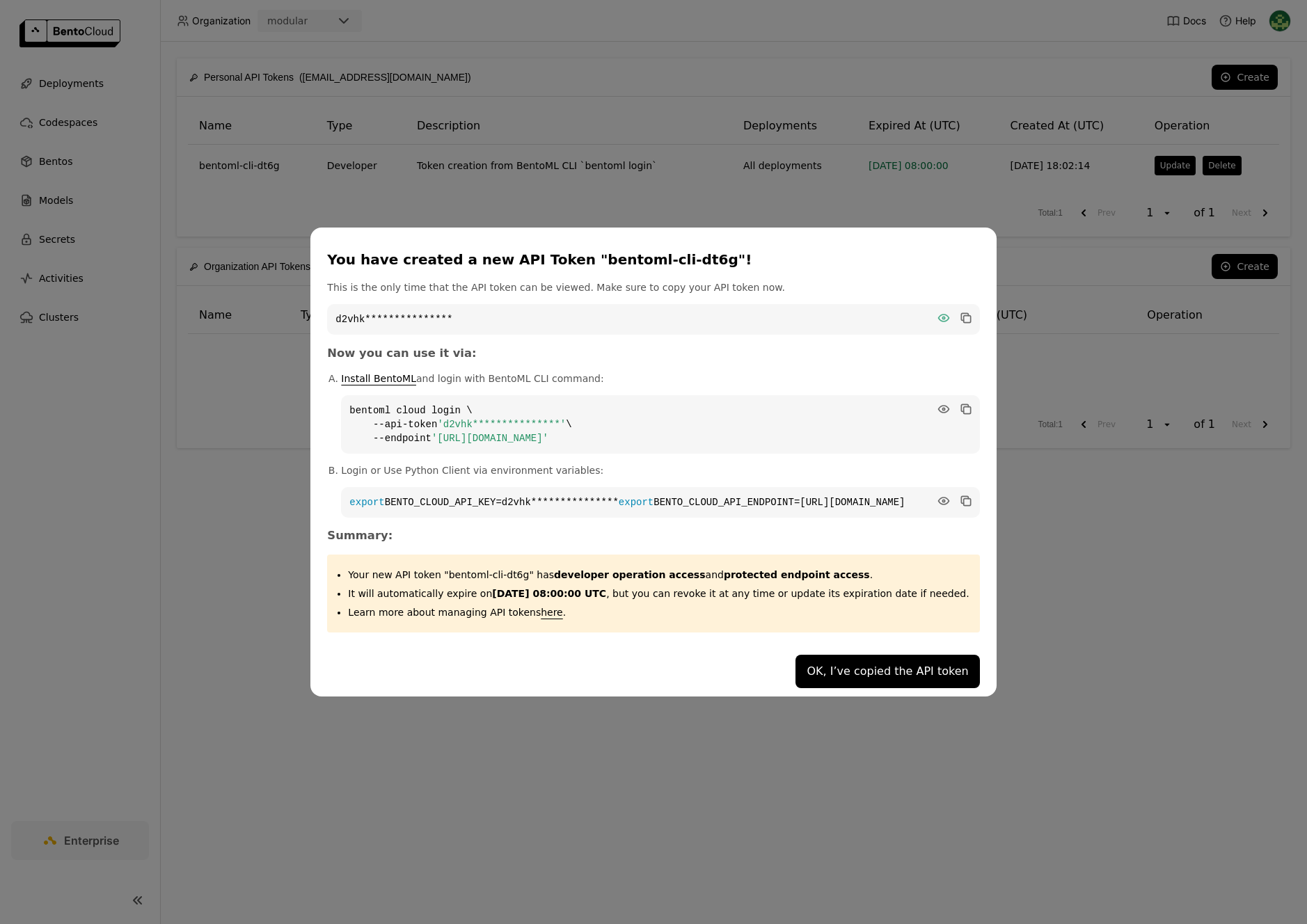
click at [938, 314] on icon "dialog" at bounding box center [943, 317] width 10 height 7
click at [963, 316] on icon "dialog" at bounding box center [966, 319] width 7 height 7
click at [963, 407] on icon "dialog" at bounding box center [966, 410] width 7 height 7
click at [961, 496] on icon "dialog" at bounding box center [964, 499] width 7 height 7
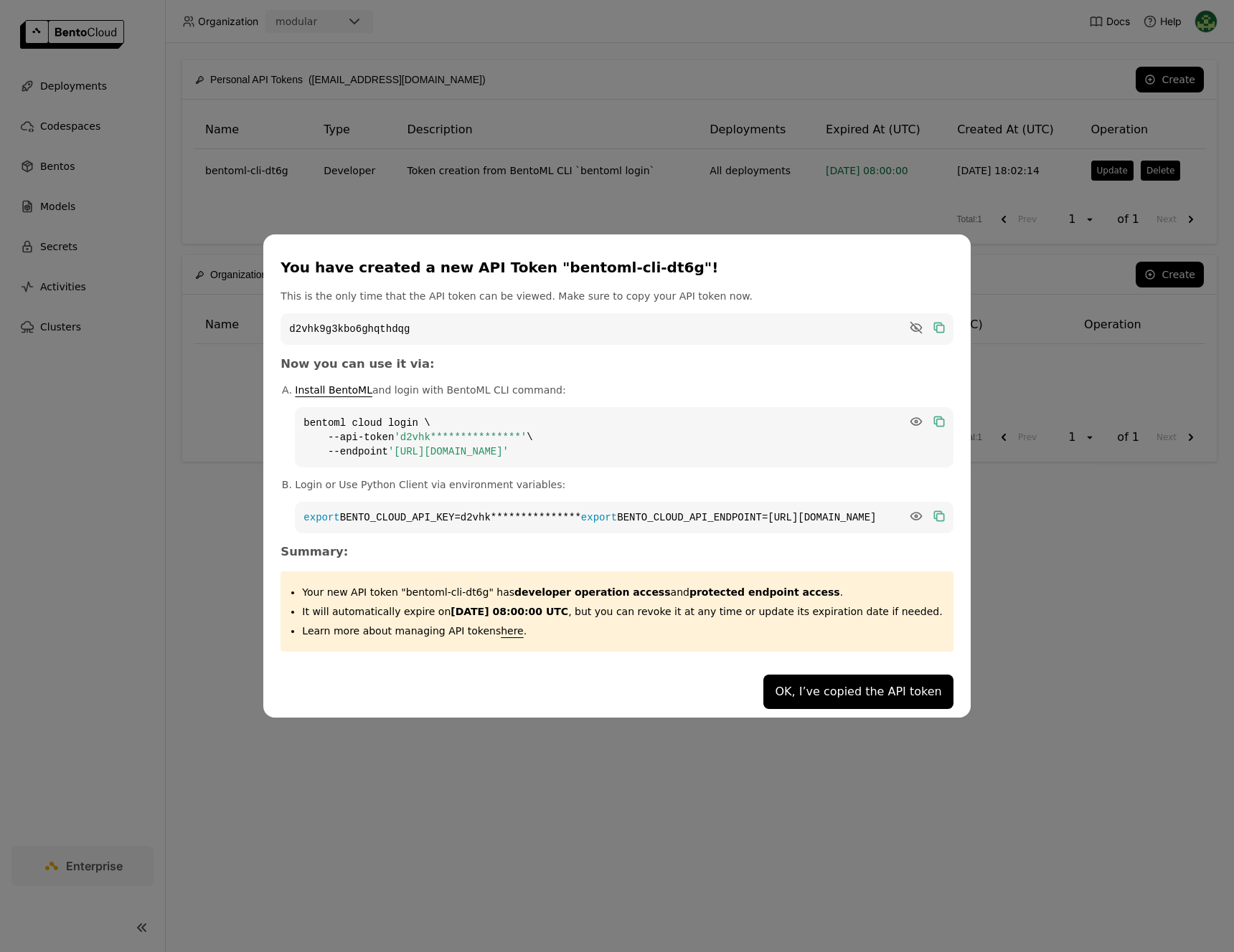
click at [934, 323] on icon "dialog" at bounding box center [937, 326] width 7 height 7
click at [826, 697] on button "OK, I’ve copied the API token" at bounding box center [858, 692] width 190 height 35
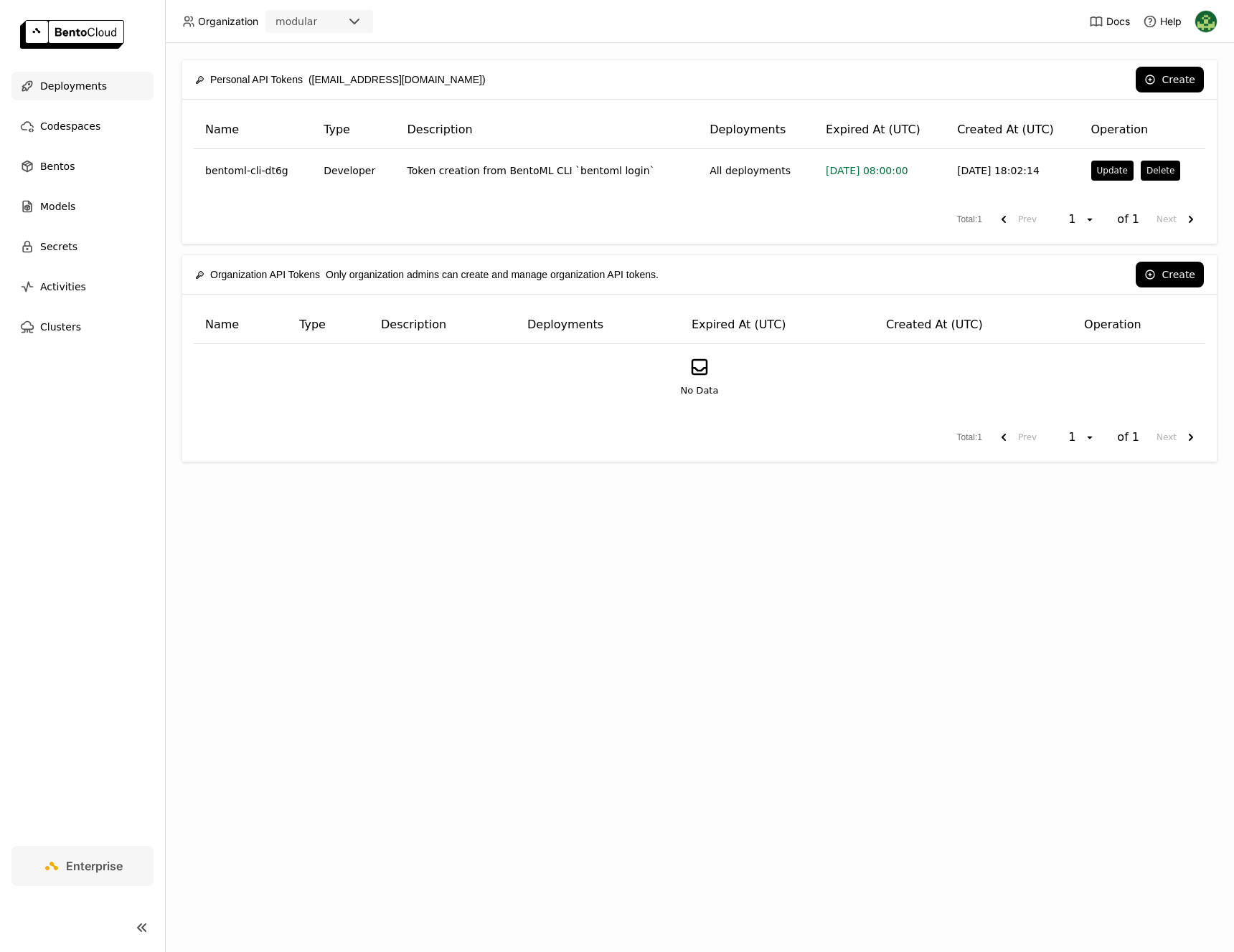
click at [66, 78] on span "Deployments" at bounding box center [73, 86] width 66 height 17
